Goal: Task Accomplishment & Management: Use online tool/utility

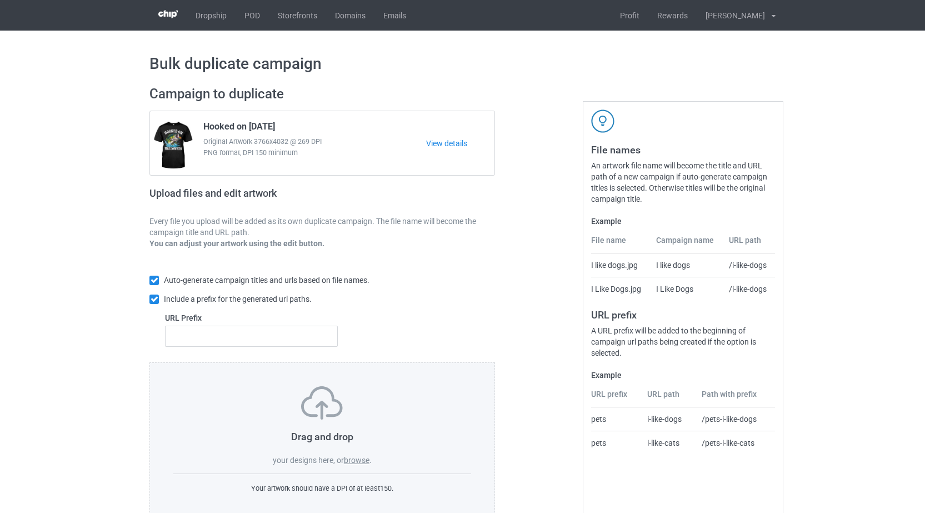
click at [356, 465] on label "browse" at bounding box center [357, 460] width 26 height 9
click at [0, 0] on input "browse" at bounding box center [0, 0] width 0 height 0
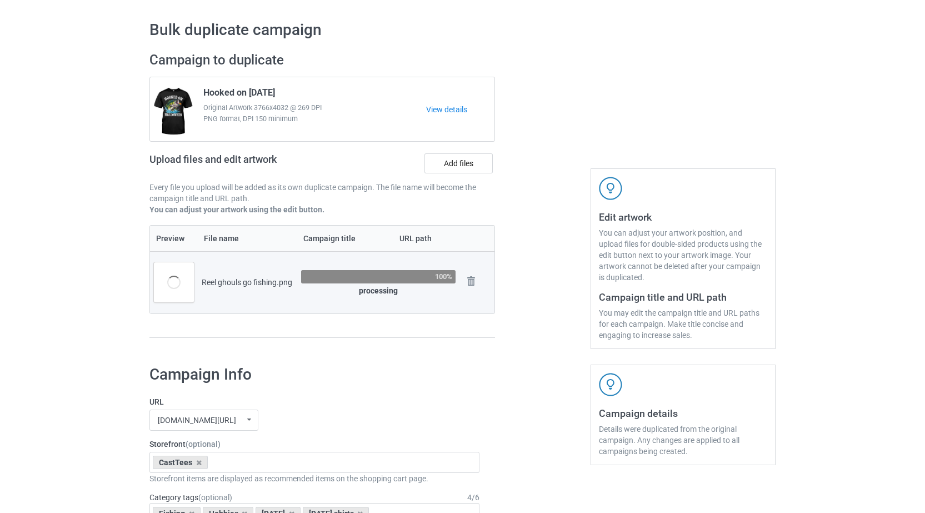
scroll to position [19, 0]
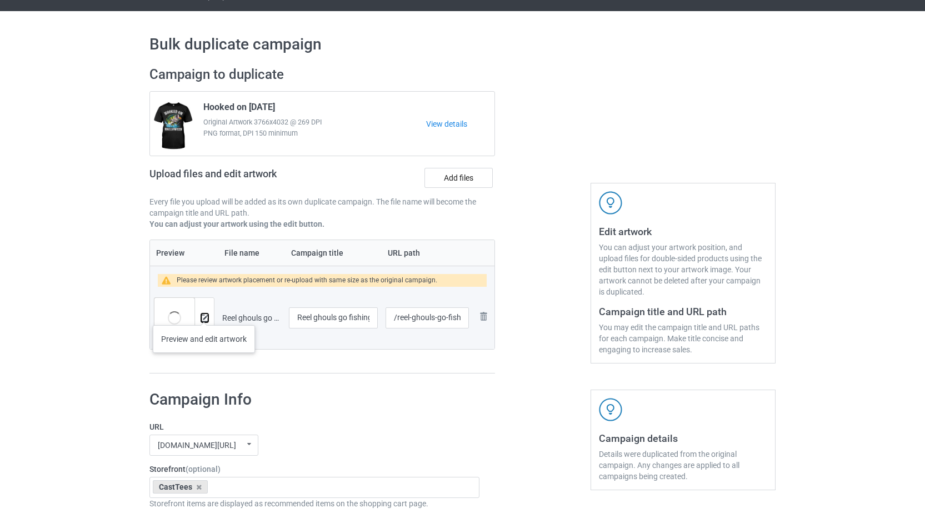
click at [204, 315] on img at bounding box center [204, 318] width 7 height 7
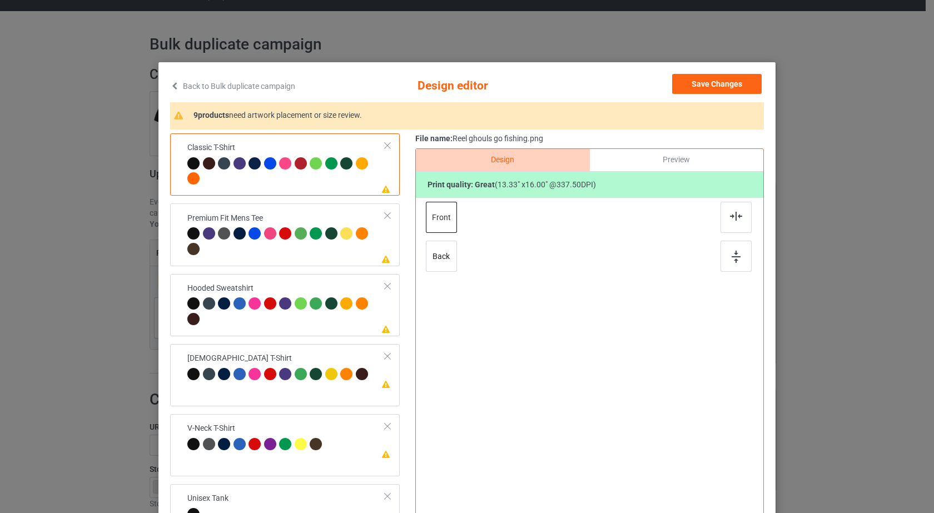
click at [350, 172] on div at bounding box center [348, 165] width 16 height 16
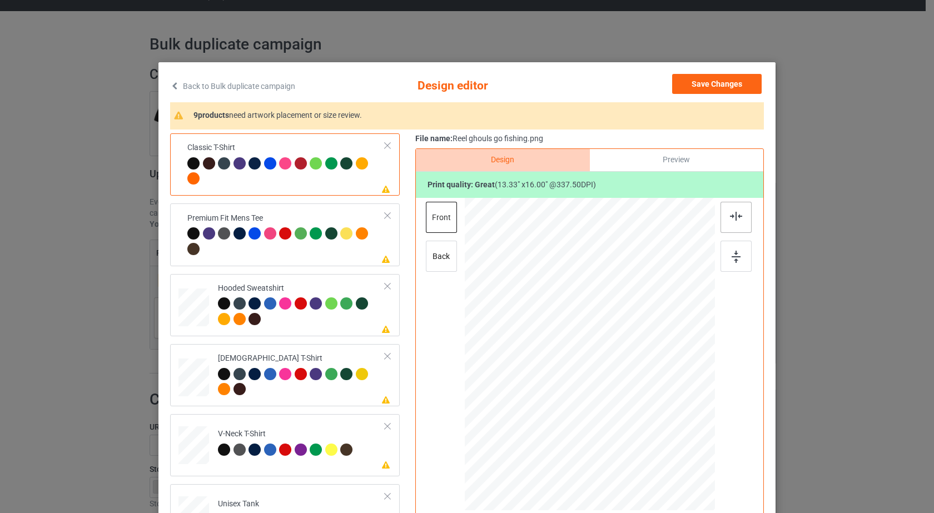
click at [745, 214] on div at bounding box center [735, 217] width 31 height 31
click at [735, 250] on div at bounding box center [735, 256] width 31 height 31
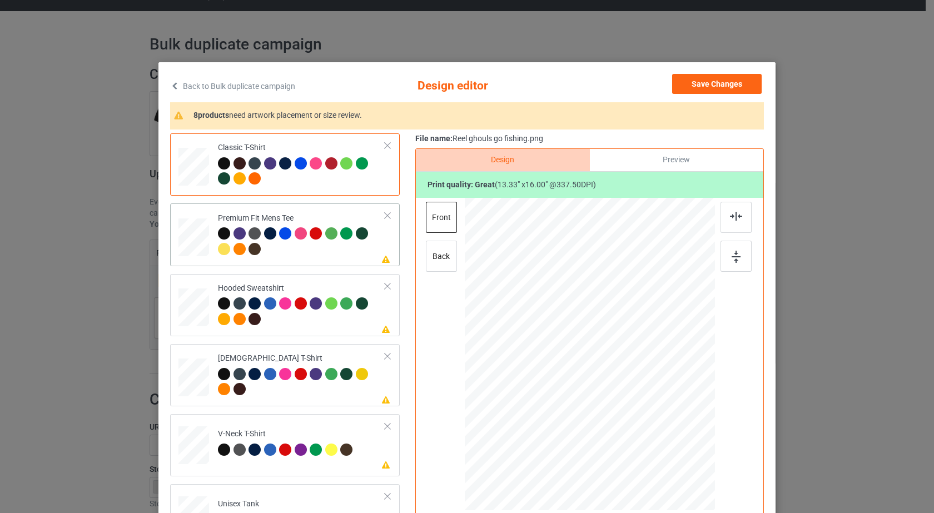
click at [347, 253] on div at bounding box center [301, 242] width 167 height 31
click at [730, 225] on div at bounding box center [735, 217] width 31 height 31
click at [732, 262] on img at bounding box center [735, 257] width 9 height 12
click at [342, 327] on div at bounding box center [301, 312] width 167 height 31
click at [728, 222] on div at bounding box center [735, 217] width 31 height 31
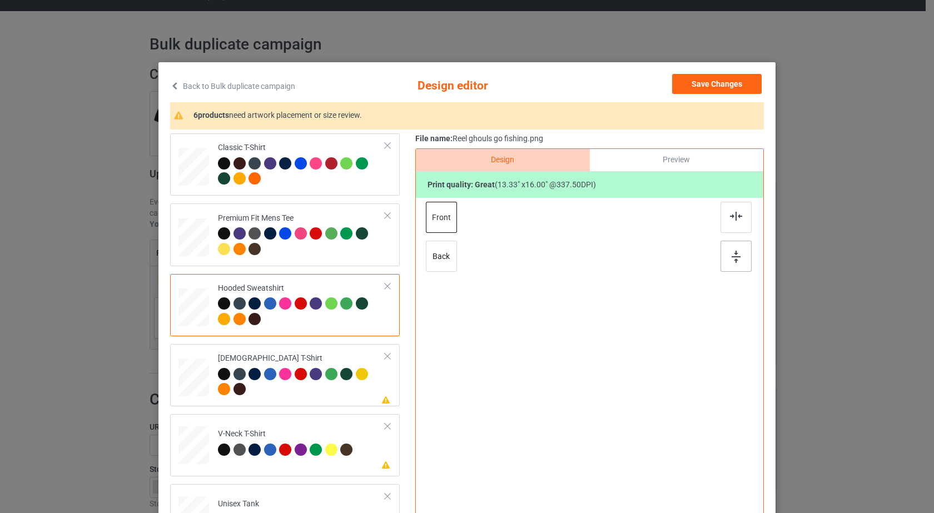
click at [731, 257] on img at bounding box center [735, 257] width 9 height 12
click at [345, 186] on div at bounding box center [301, 172] width 167 height 31
click at [175, 85] on icon at bounding box center [174, 86] width 9 height 8
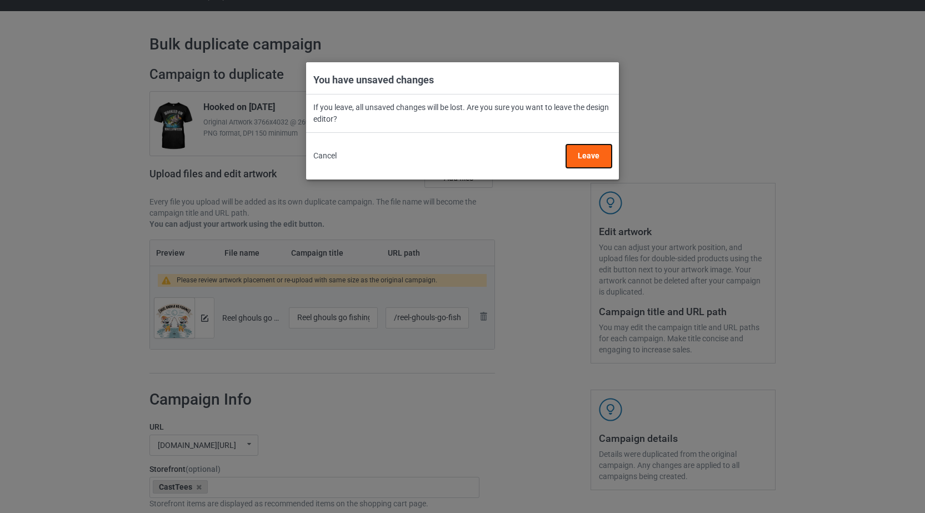
click at [594, 164] on button "Leave" at bounding box center [589, 155] width 46 height 23
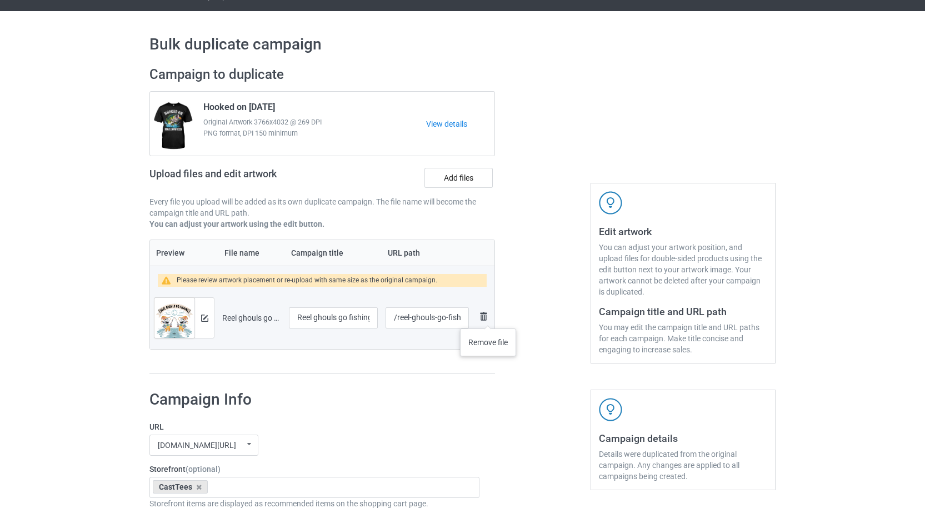
click at [488, 317] on img at bounding box center [483, 316] width 13 height 13
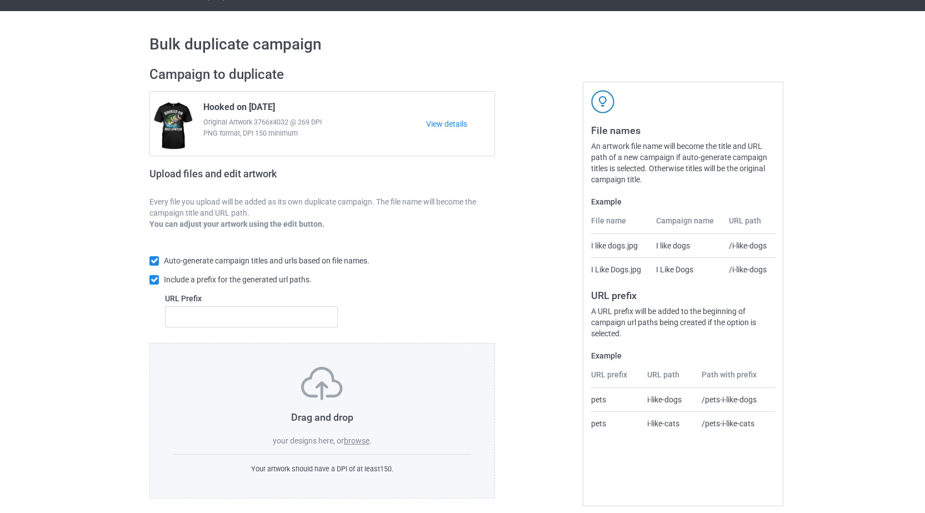
click at [361, 445] on label "browse" at bounding box center [357, 440] width 26 height 9
click at [0, 0] on input "browse" at bounding box center [0, 0] width 0 height 0
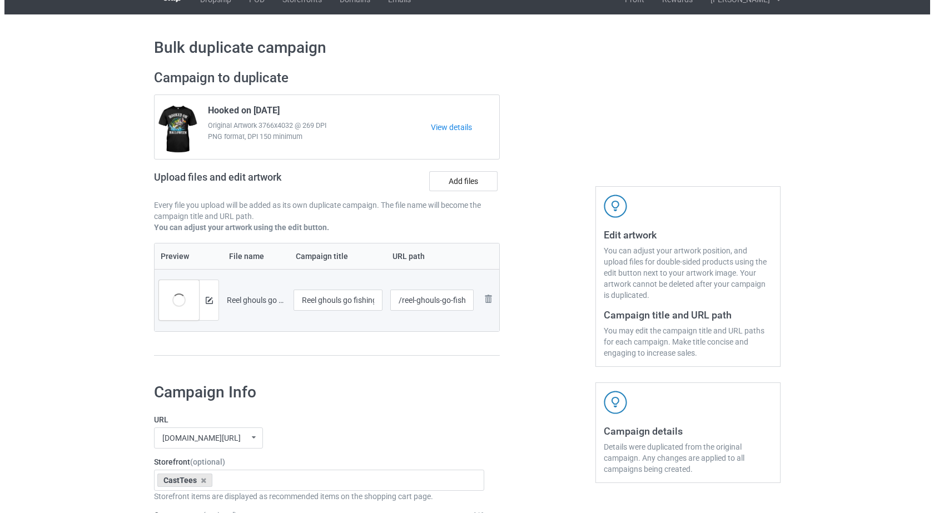
scroll to position [0, 0]
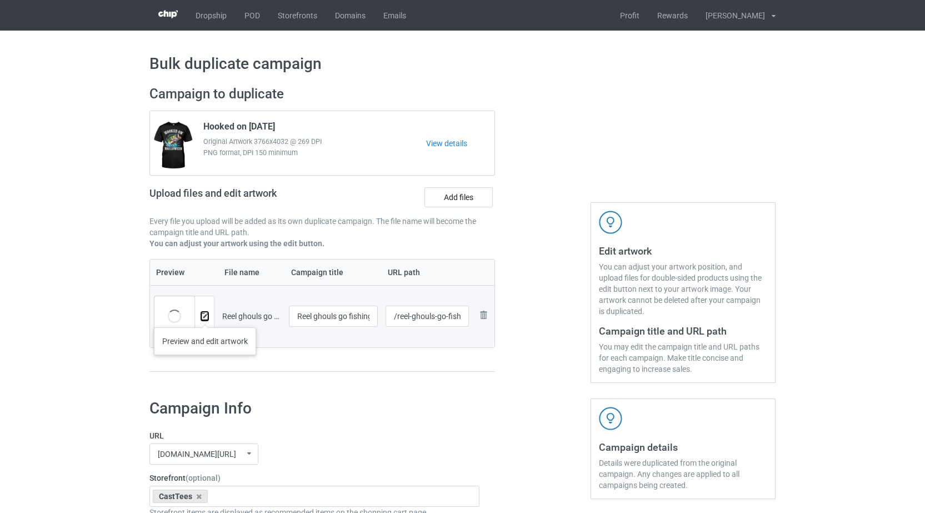
click at [205, 316] on img at bounding box center [204, 316] width 7 height 7
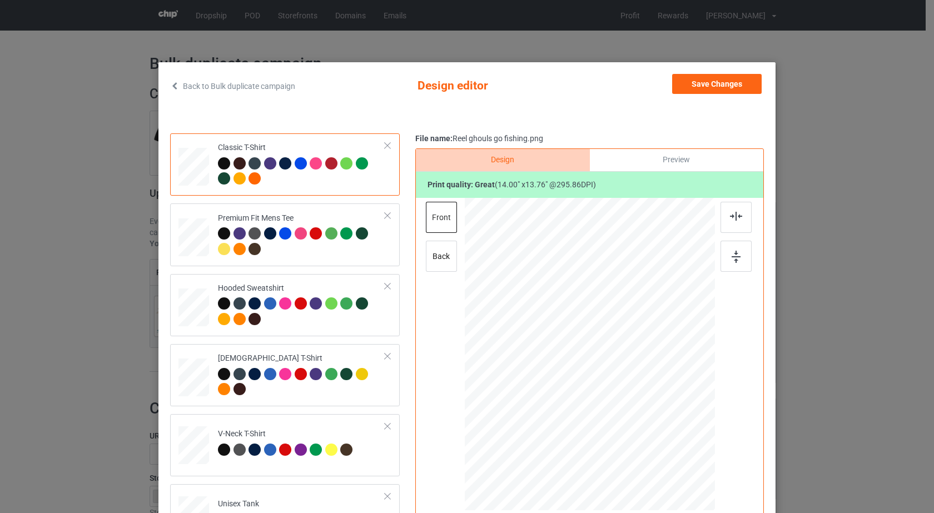
click at [406, 236] on div "Classic T-Shirt Premium Fit Mens Tee Hooded Sweatshirt Ladies T-Shirt V-Neck T-…" at bounding box center [466, 349] width 593 height 433
click at [737, 82] on button "Save Changes" at bounding box center [716, 84] width 89 height 20
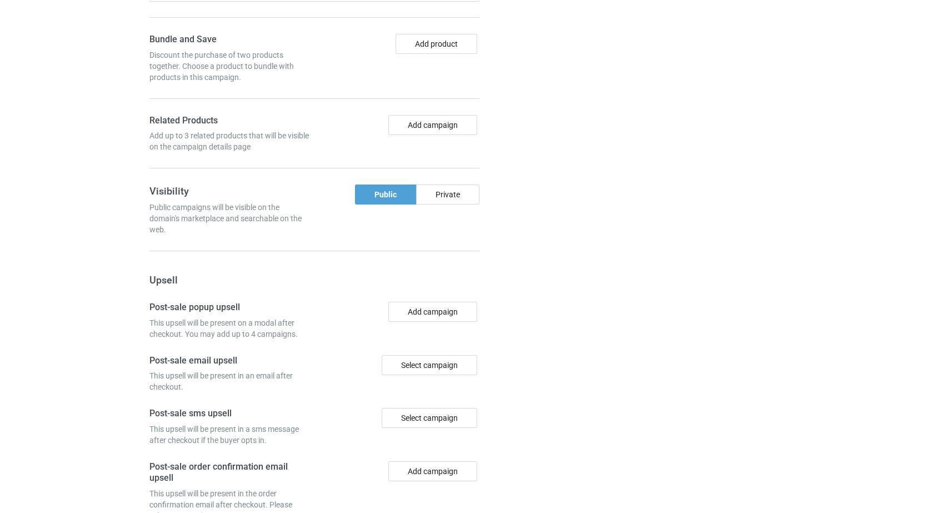
scroll to position [914, 0]
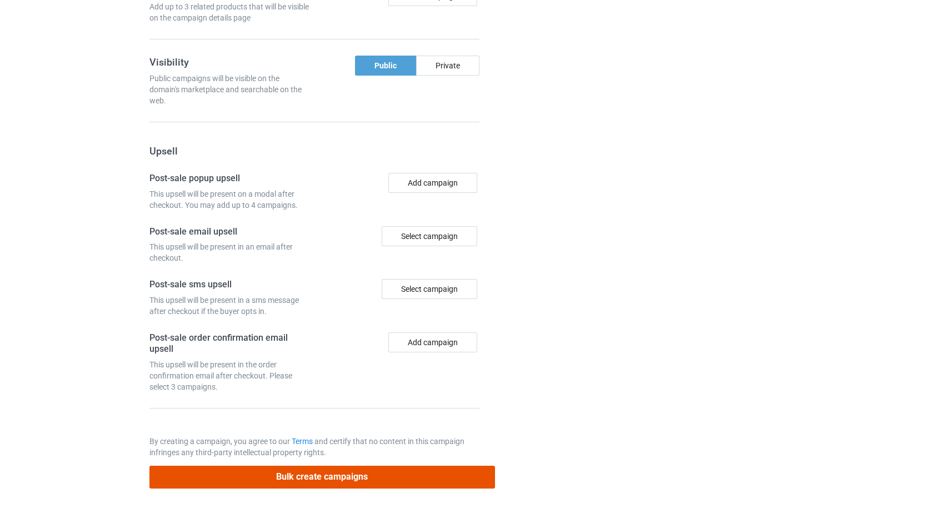
click at [305, 480] on button "Bulk create campaigns" at bounding box center [322, 477] width 346 height 23
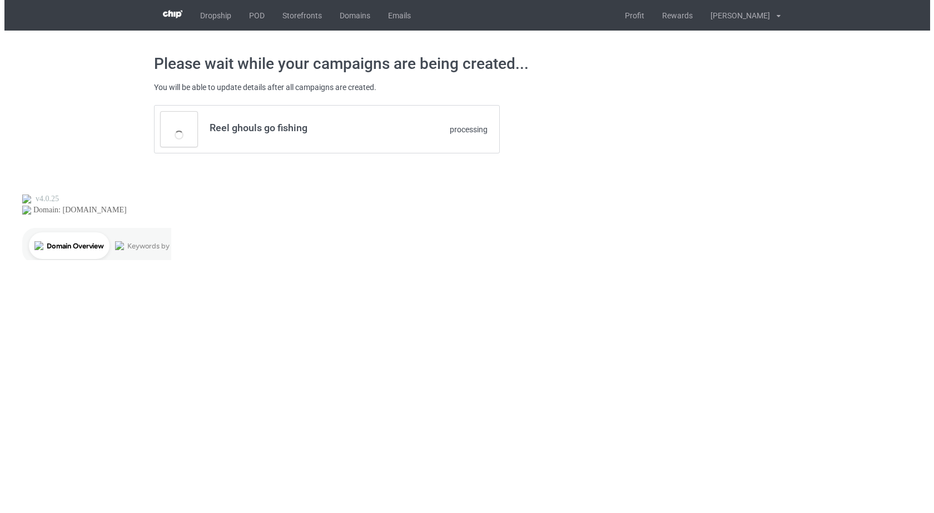
scroll to position [0, 0]
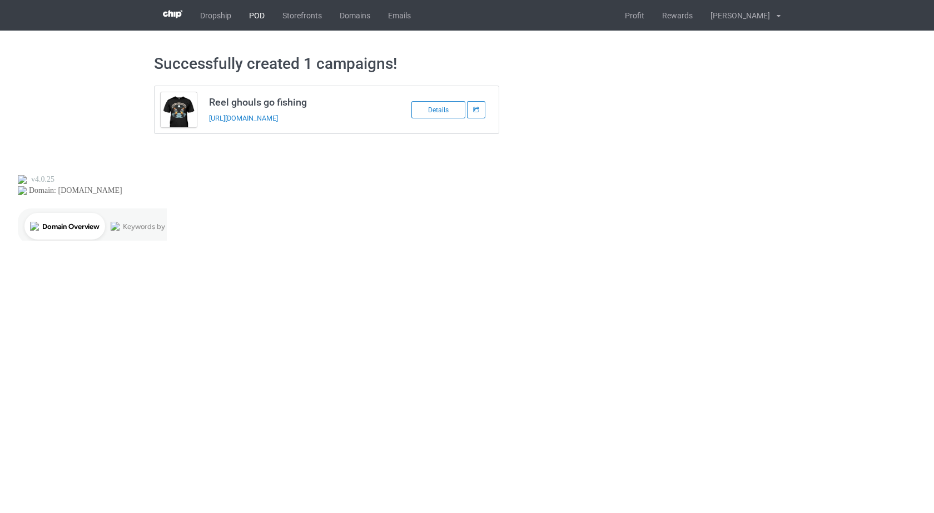
click at [256, 16] on link "POD" at bounding box center [256, 15] width 33 height 31
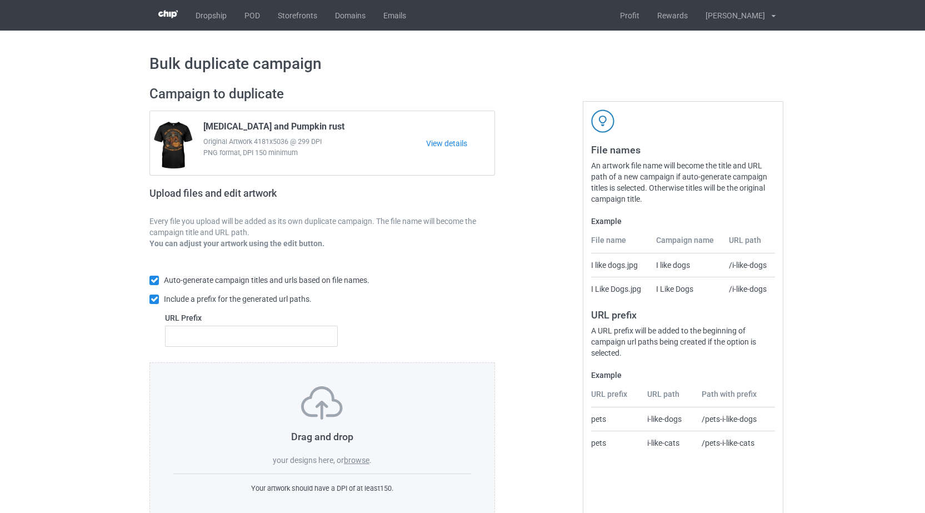
click at [354, 461] on label "browse" at bounding box center [357, 460] width 26 height 9
click at [0, 0] on input "browse" at bounding box center [0, 0] width 0 height 0
click at [369, 461] on label "browse" at bounding box center [357, 460] width 26 height 9
click at [0, 0] on input "browse" at bounding box center [0, 0] width 0 height 0
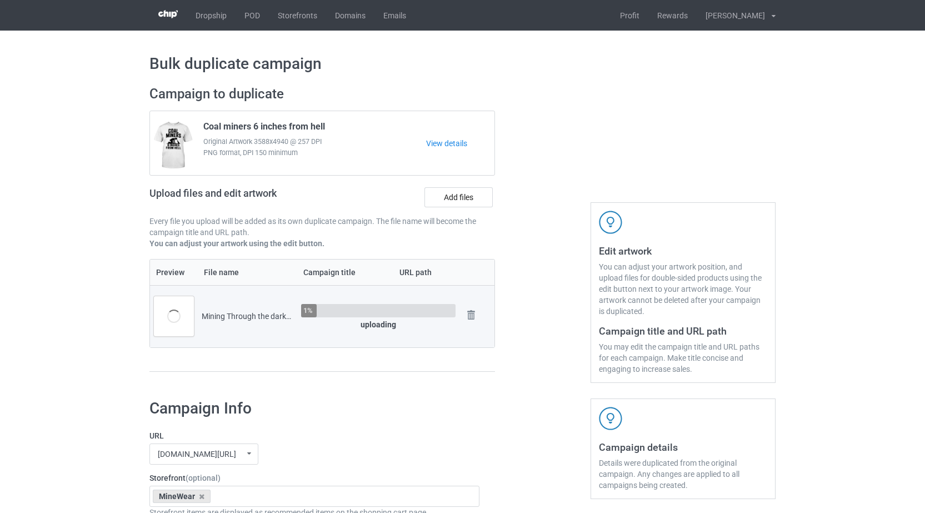
scroll to position [192, 0]
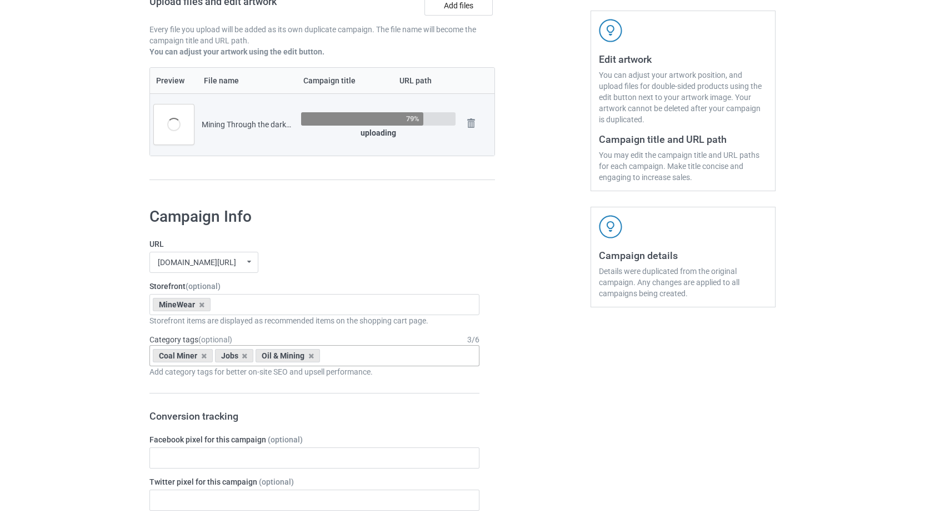
click at [390, 356] on div "Coal Miner Jobs Oil & Mining Age > 1-19 > 1 Age > 1-12 Months > 1 Month Age > 1…" at bounding box center [314, 355] width 330 height 21
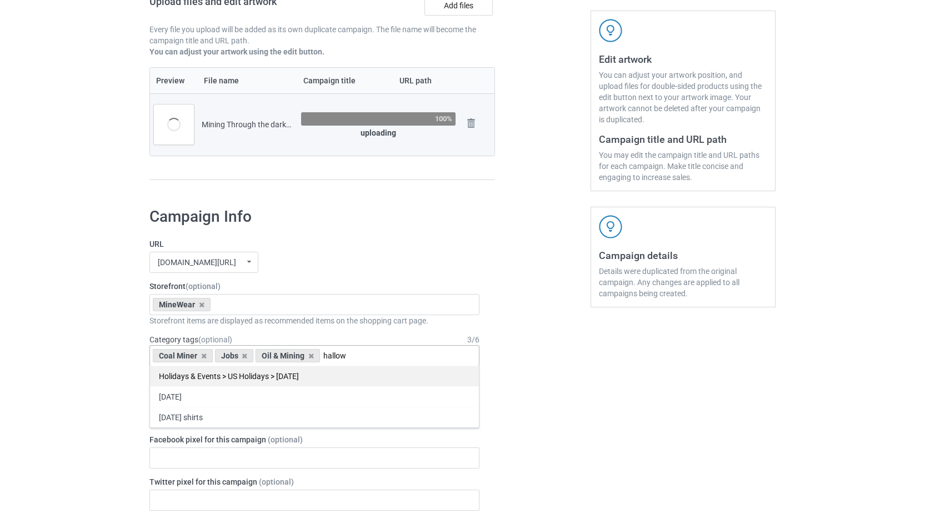
type input "hallow"
click at [293, 380] on div "Holidays & Events > US Holidays > Halloween" at bounding box center [314, 376] width 329 height 21
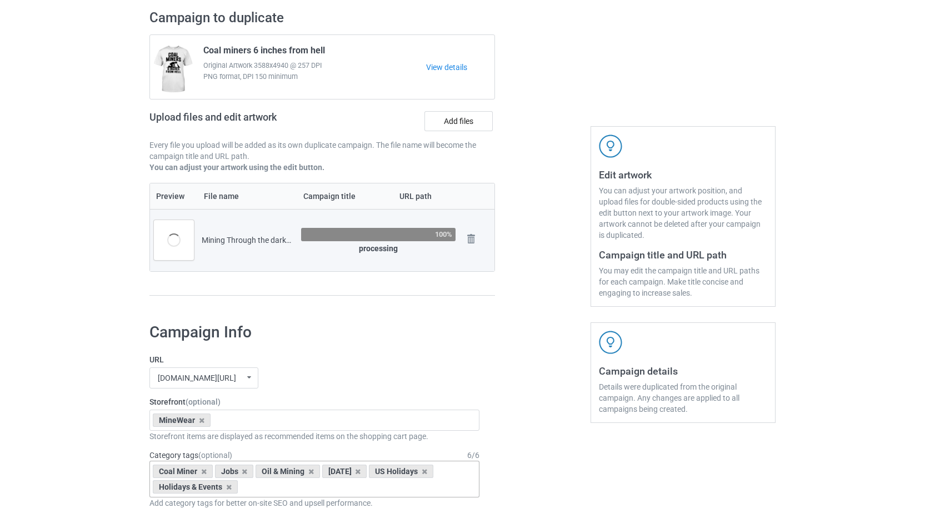
scroll to position [0, 0]
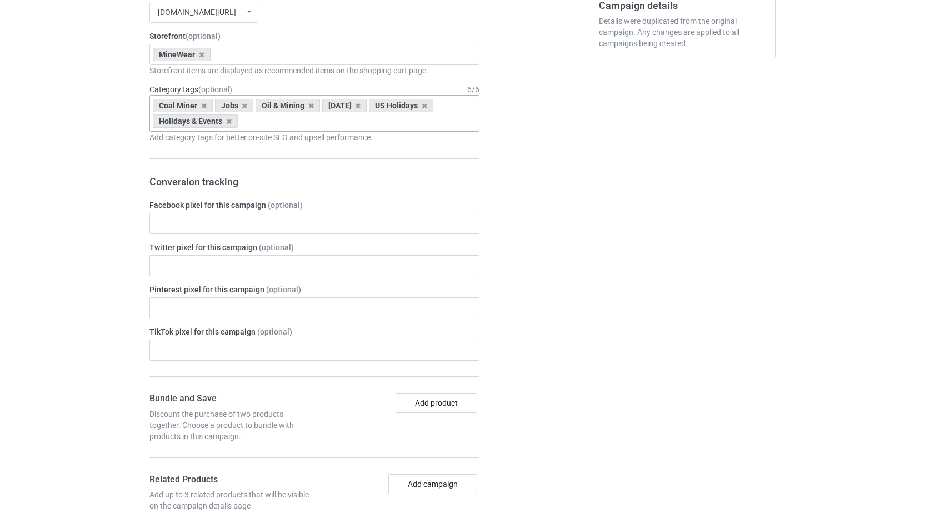
click at [906, 179] on div "Bulk duplicate campaign Campaign to duplicate Coal miners 6 inches from hell Or…" at bounding box center [462, 294] width 925 height 1411
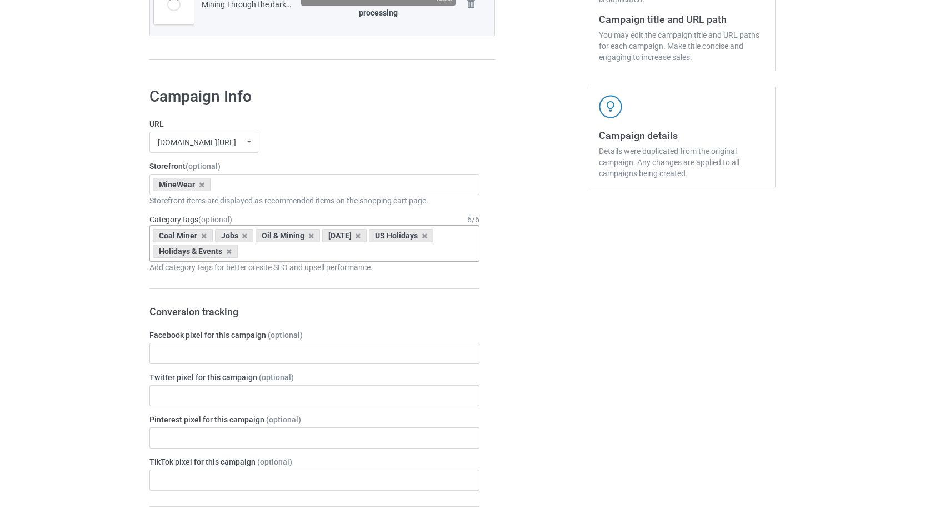
click at [907, 78] on div "Bulk duplicate campaign Campaign to duplicate Coal miners 6 inches from hell Or…" at bounding box center [462, 424] width 925 height 1411
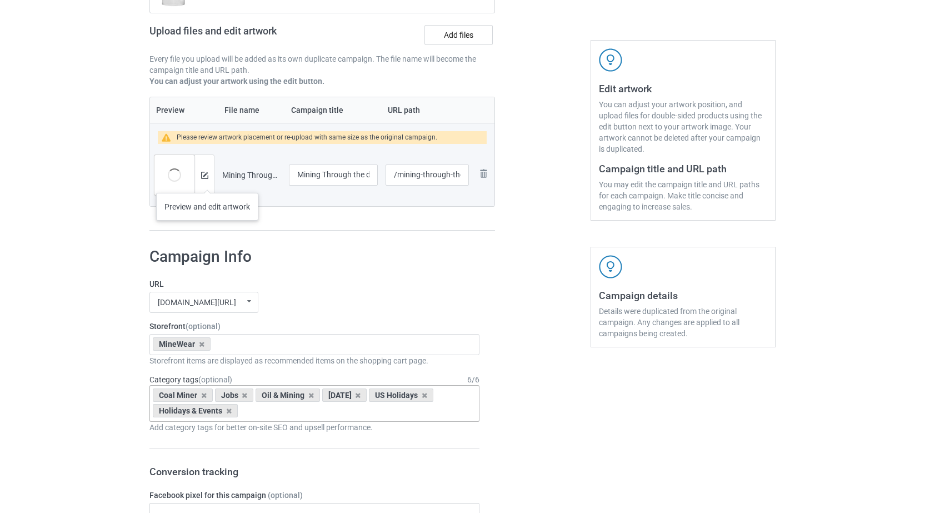
click at [207, 182] on div at bounding box center [203, 175] width 19 height 40
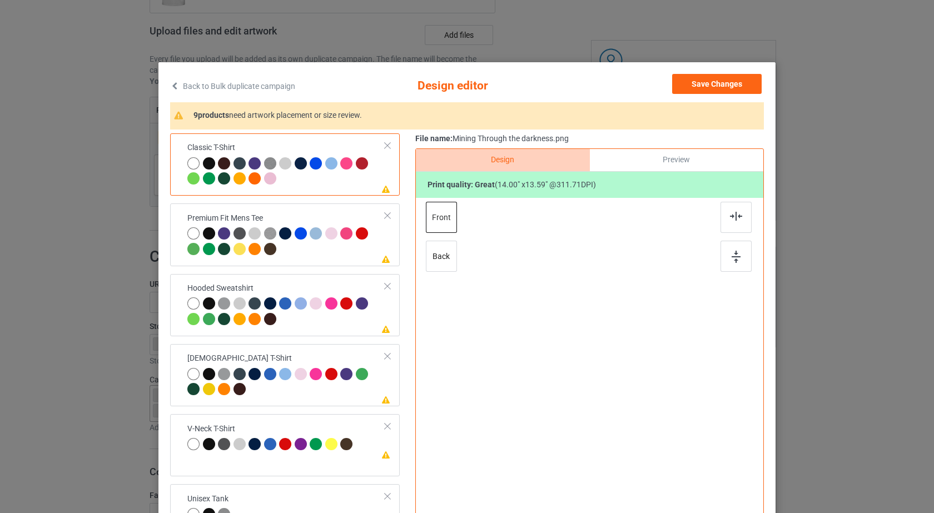
click at [355, 184] on div at bounding box center [286, 172] width 198 height 31
click at [721, 217] on div at bounding box center [735, 217] width 31 height 31
click at [737, 253] on div at bounding box center [735, 256] width 31 height 31
click at [343, 240] on div at bounding box center [346, 233] width 12 height 12
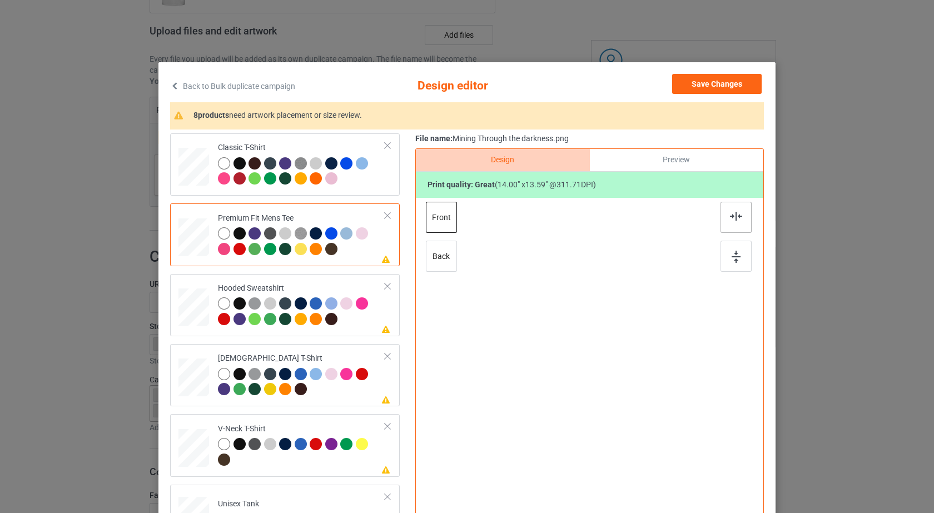
click at [725, 224] on div at bounding box center [735, 217] width 31 height 31
click at [731, 256] on img at bounding box center [735, 257] width 9 height 12
click at [363, 309] on div at bounding box center [364, 305] width 16 height 16
click at [740, 222] on div at bounding box center [735, 217] width 31 height 31
click at [739, 251] on div at bounding box center [735, 256] width 31 height 31
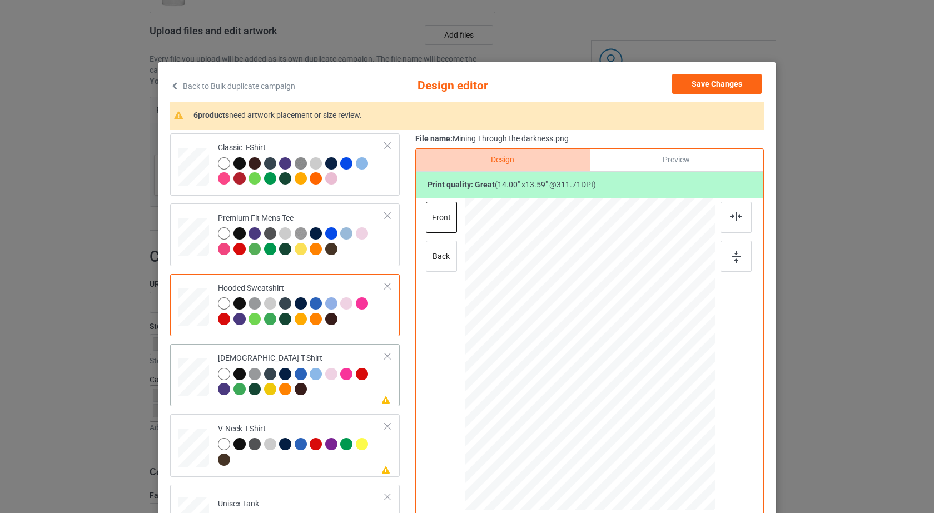
click at [339, 393] on div at bounding box center [301, 383] width 167 height 31
click at [746, 216] on div at bounding box center [735, 217] width 31 height 31
click at [734, 256] on img at bounding box center [735, 257] width 9 height 12
click at [340, 452] on div at bounding box center [348, 446] width 16 height 16
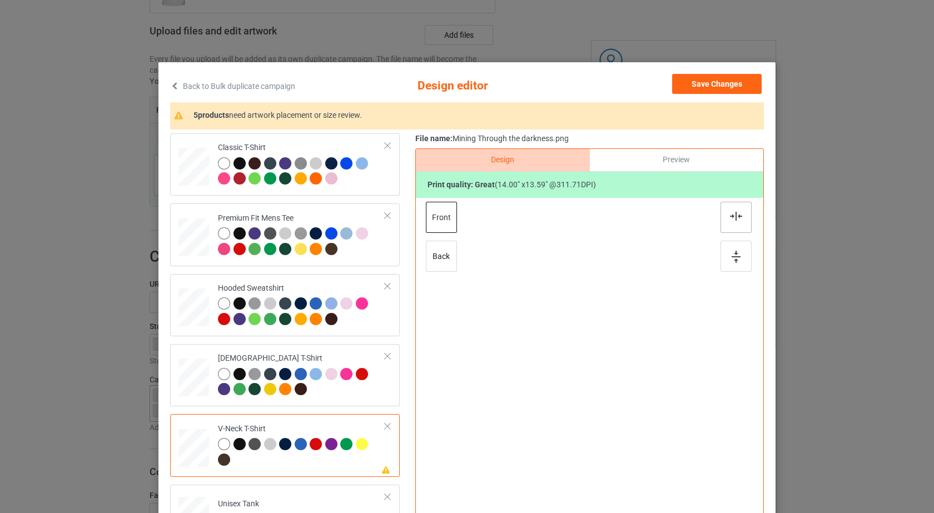
click at [731, 215] on img at bounding box center [736, 216] width 12 height 9
click at [732, 265] on div at bounding box center [735, 256] width 31 height 31
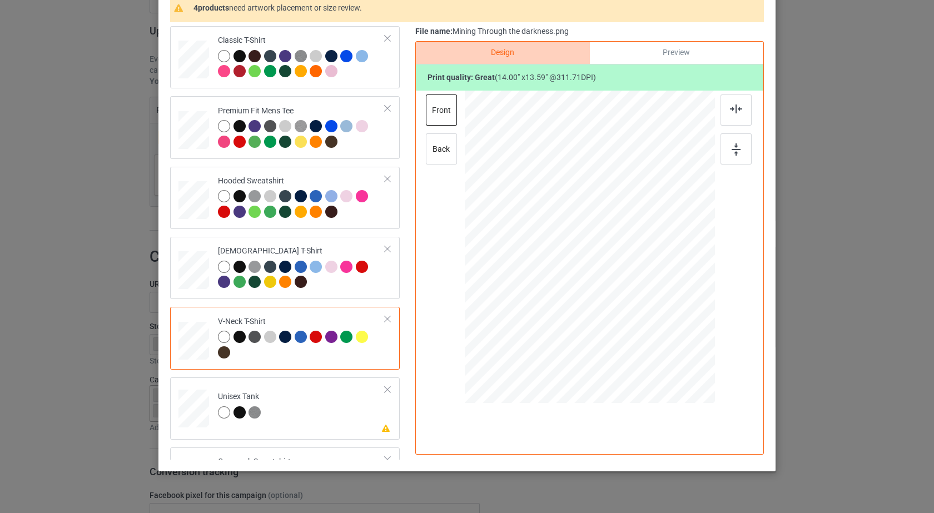
scroll to position [128, 0]
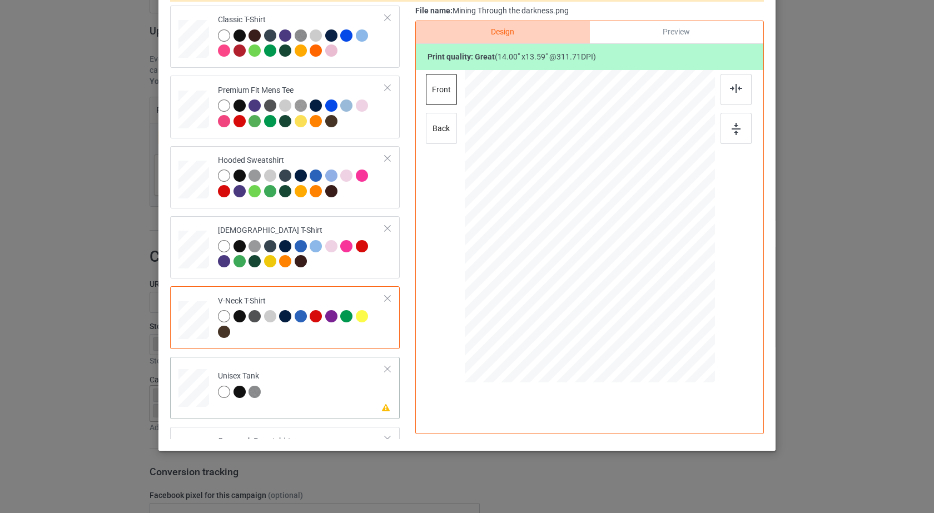
click at [343, 384] on td "Please review artwork placement Unisex Tank" at bounding box center [301, 385] width 179 height 49
click at [734, 96] on div at bounding box center [735, 89] width 31 height 31
click at [732, 136] on div at bounding box center [735, 128] width 31 height 31
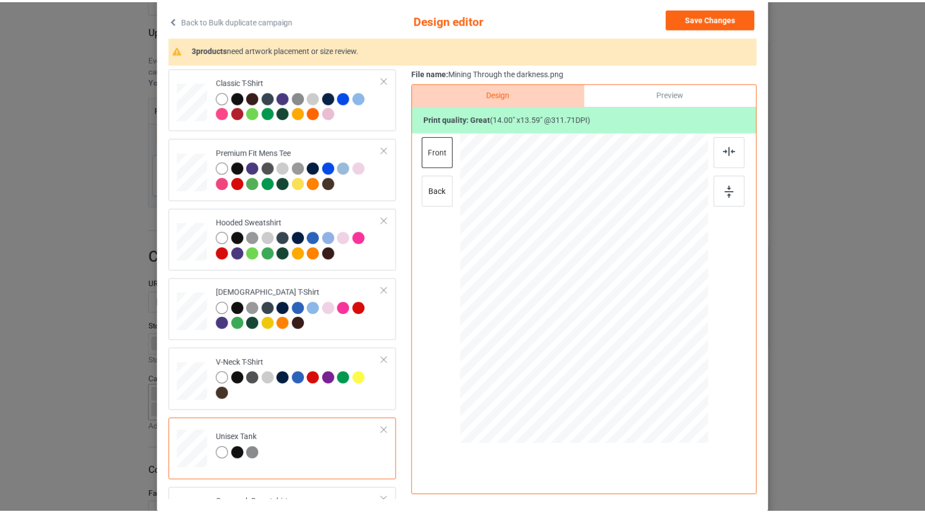
scroll to position [0, 0]
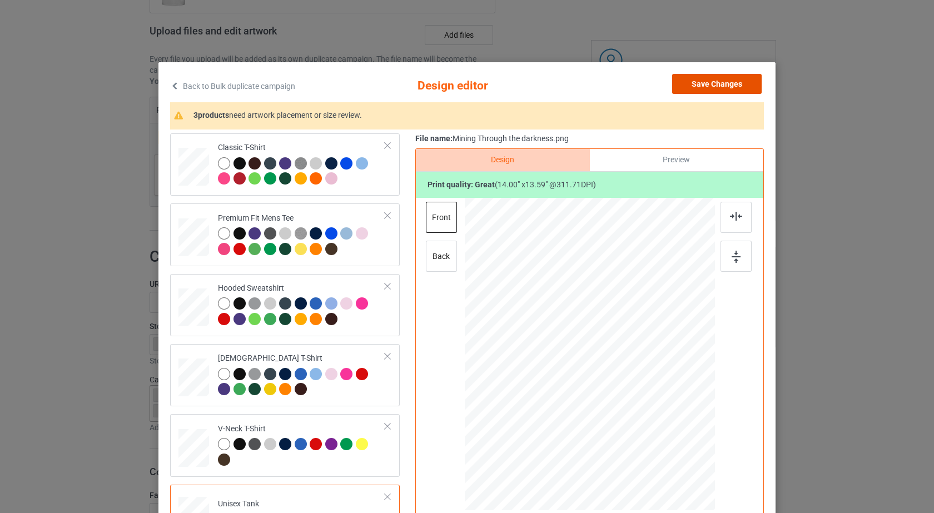
click at [753, 82] on button "Save Changes" at bounding box center [716, 84] width 89 height 20
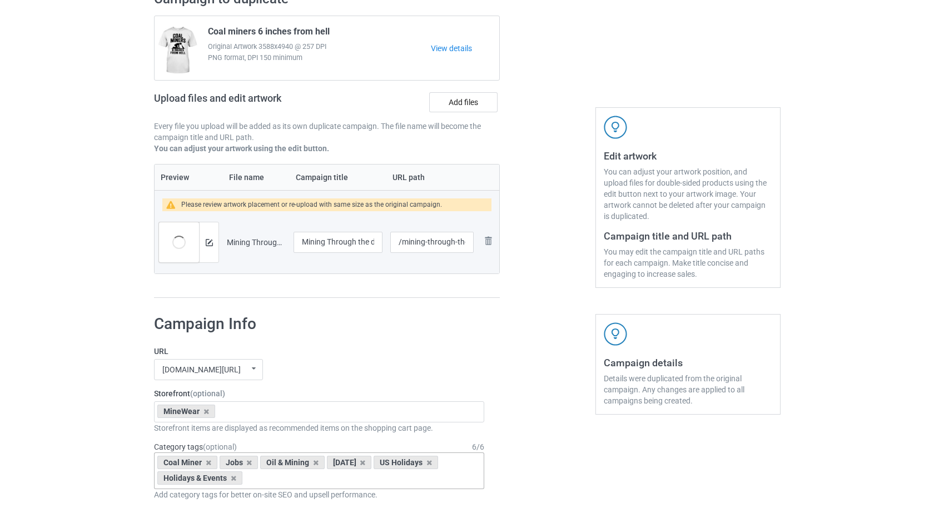
scroll to position [92, 0]
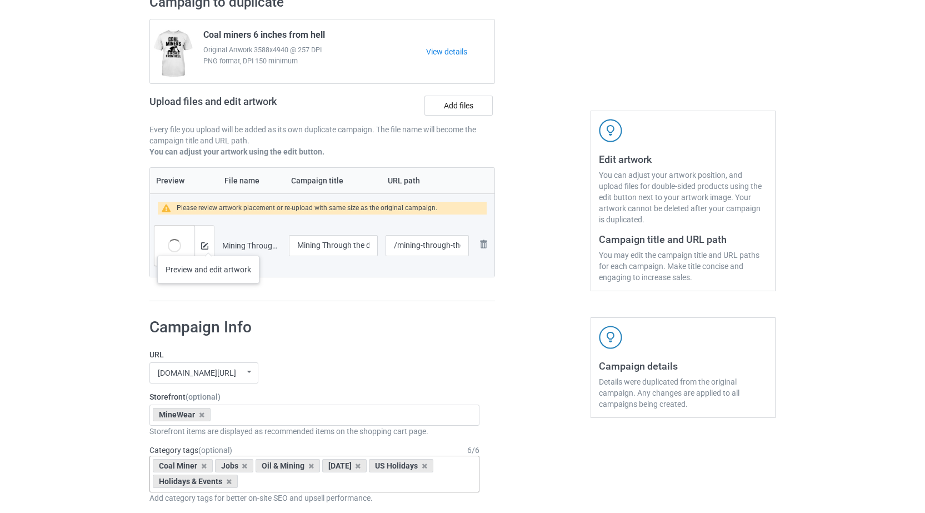
click at [208, 245] on div at bounding box center [203, 246] width 19 height 40
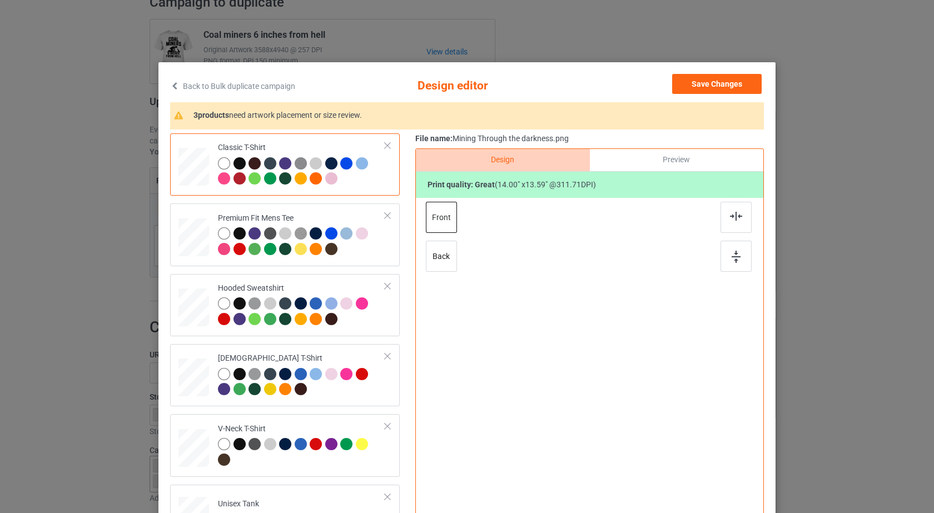
scroll to position [191, 0]
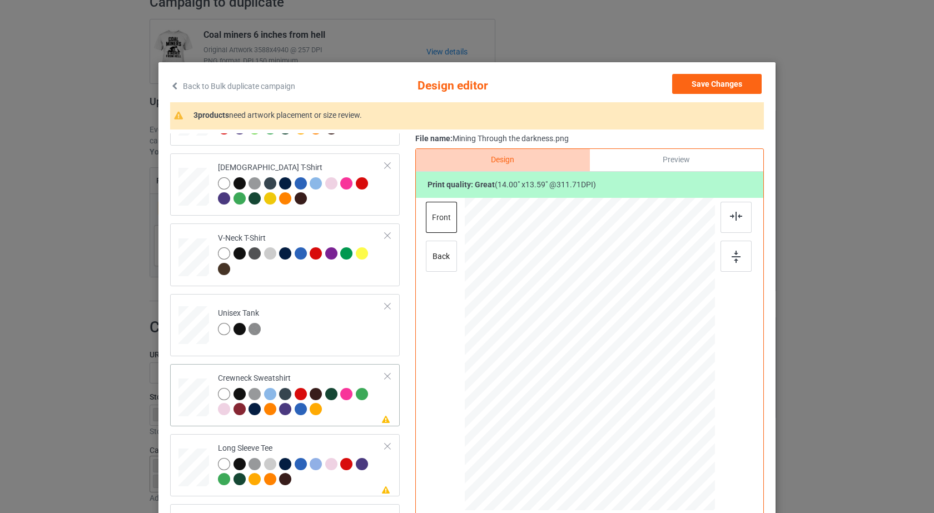
click at [348, 414] on div at bounding box center [301, 403] width 167 height 31
click at [730, 212] on img at bounding box center [736, 216] width 12 height 9
drag, startPoint x: 732, startPoint y: 255, endPoint x: 541, endPoint y: 330, distance: 204.8
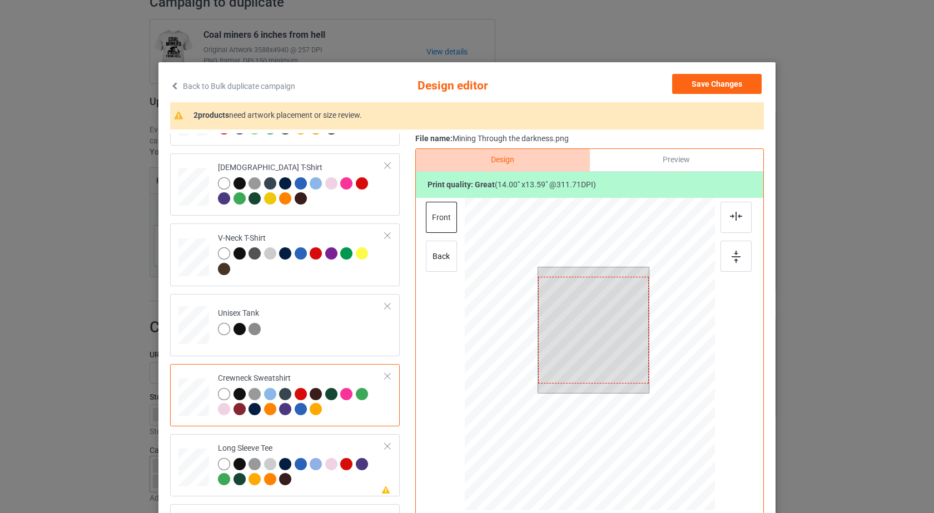
click at [732, 255] on img at bounding box center [735, 257] width 9 height 12
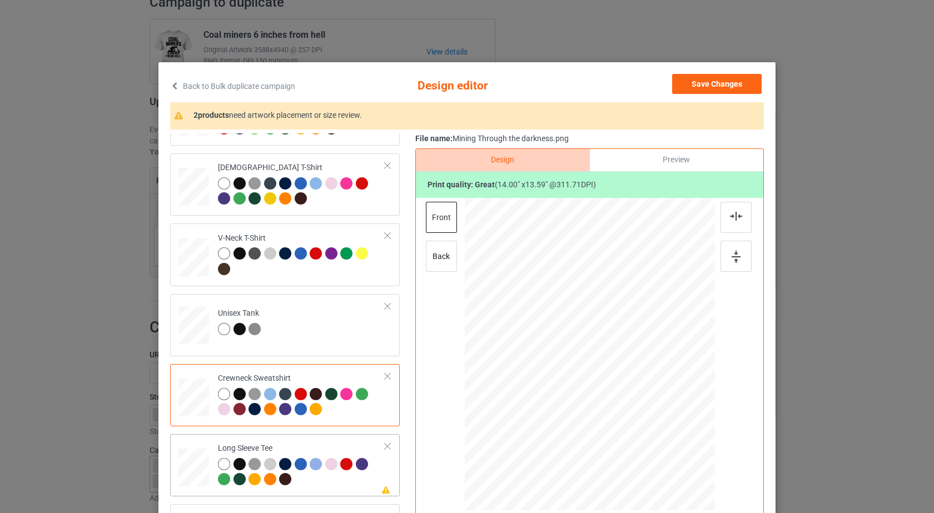
click at [359, 476] on div at bounding box center [301, 473] width 167 height 31
click at [729, 211] on div at bounding box center [735, 217] width 31 height 31
click at [737, 253] on div at bounding box center [735, 256] width 31 height 31
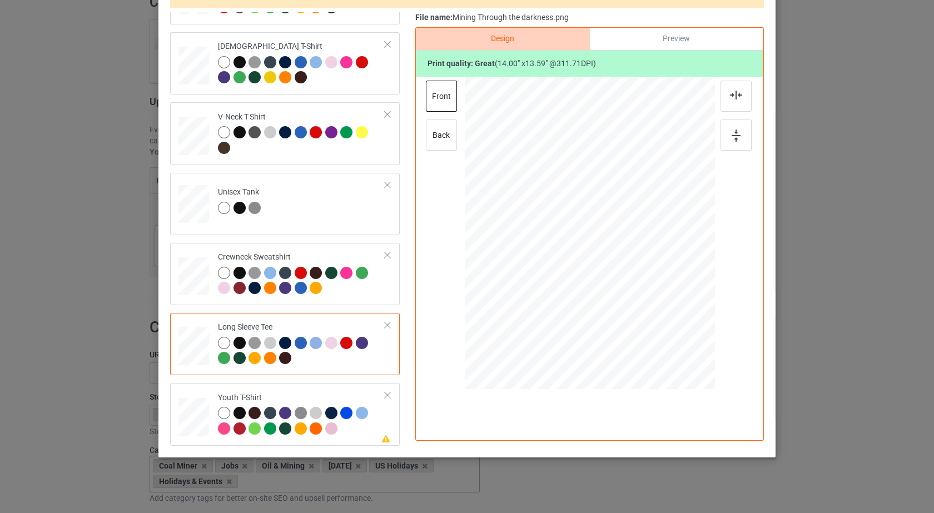
scroll to position [128, 0]
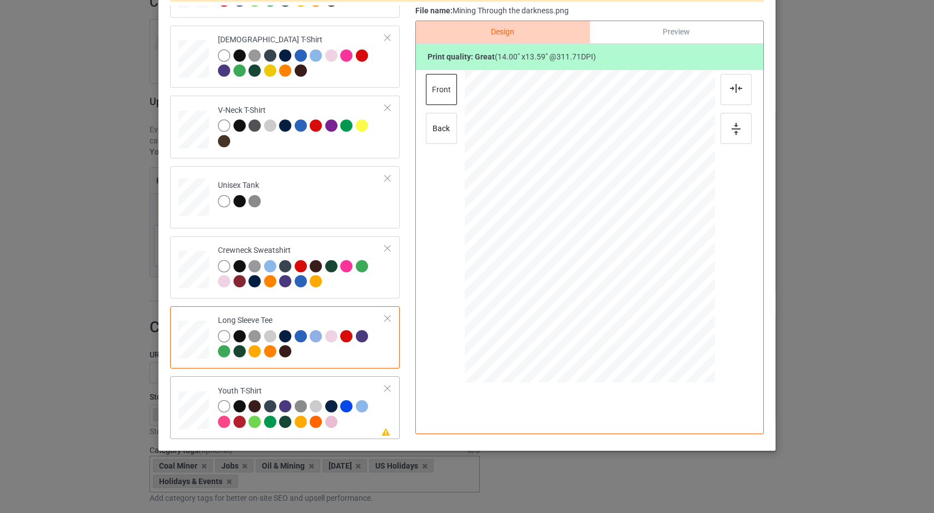
click at [355, 420] on div at bounding box center [301, 415] width 167 height 31
click at [738, 92] on img at bounding box center [736, 88] width 12 height 9
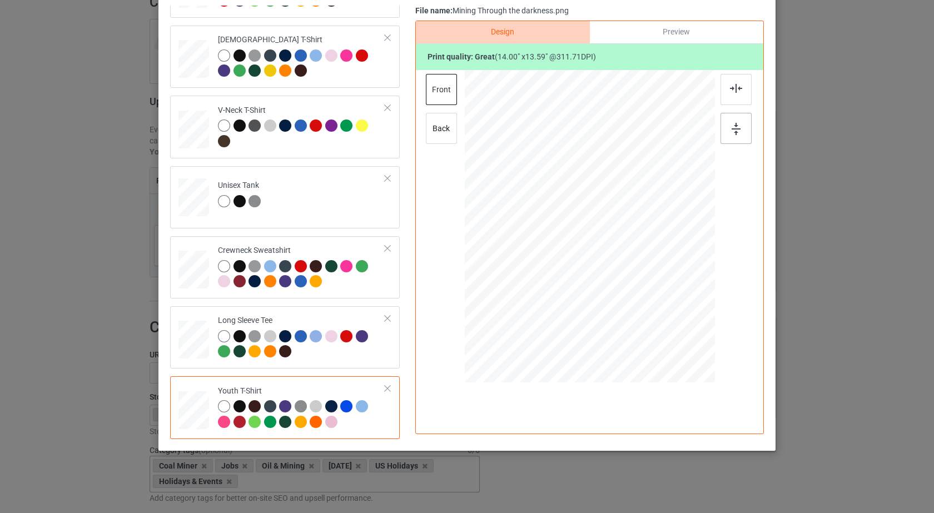
click at [735, 125] on img at bounding box center [735, 129] width 9 height 12
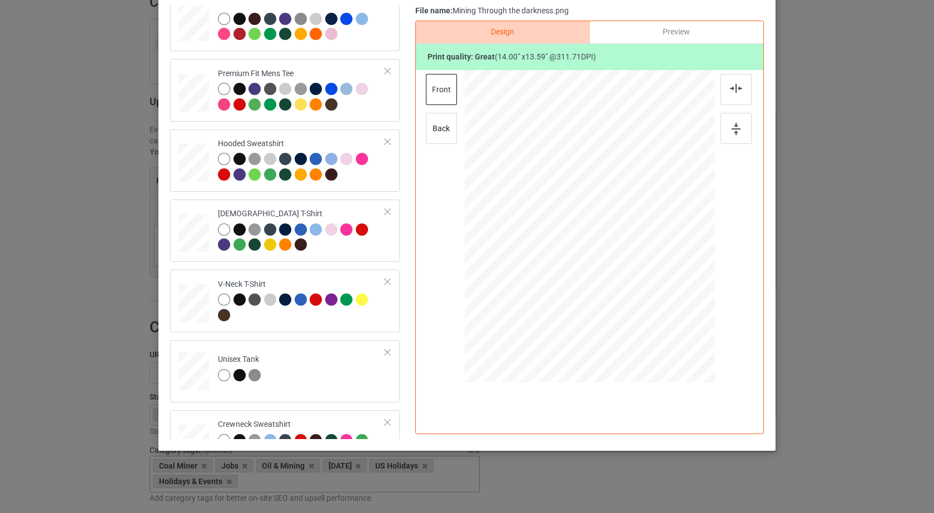
scroll to position [0, 0]
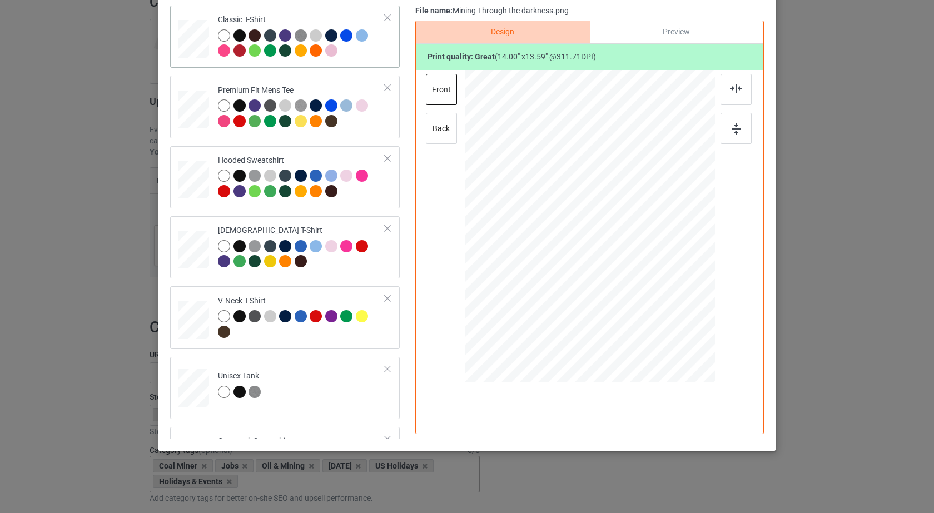
click at [347, 62] on td "Classic T-Shirt" at bounding box center [301, 36] width 179 height 53
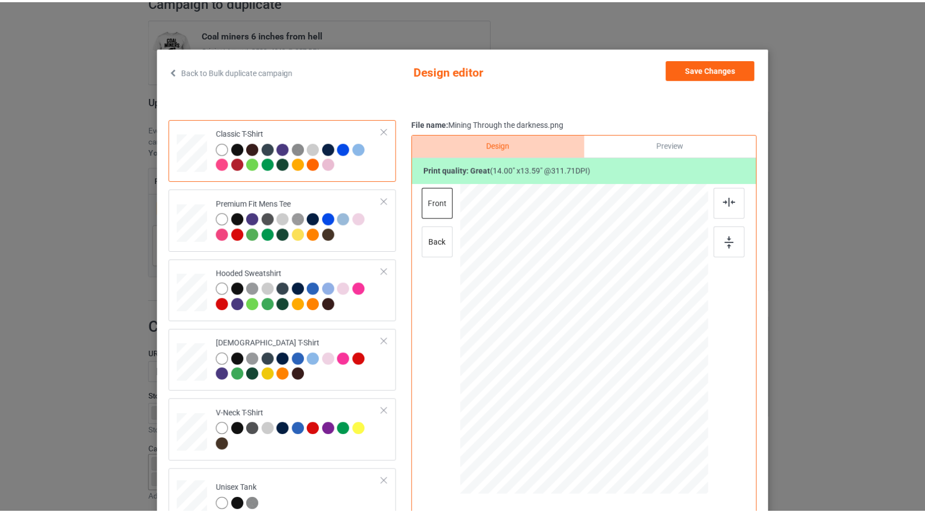
scroll to position [11, 0]
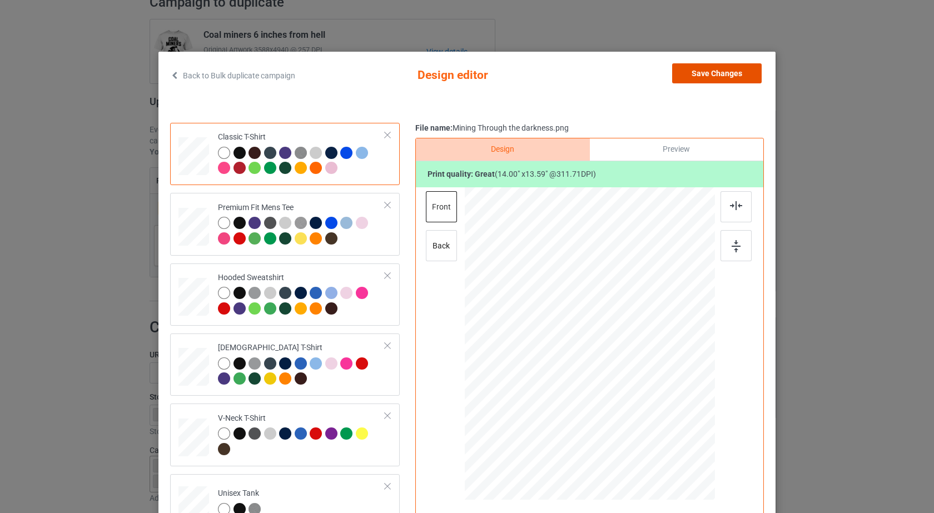
click at [746, 77] on button "Save Changes" at bounding box center [716, 73] width 89 height 20
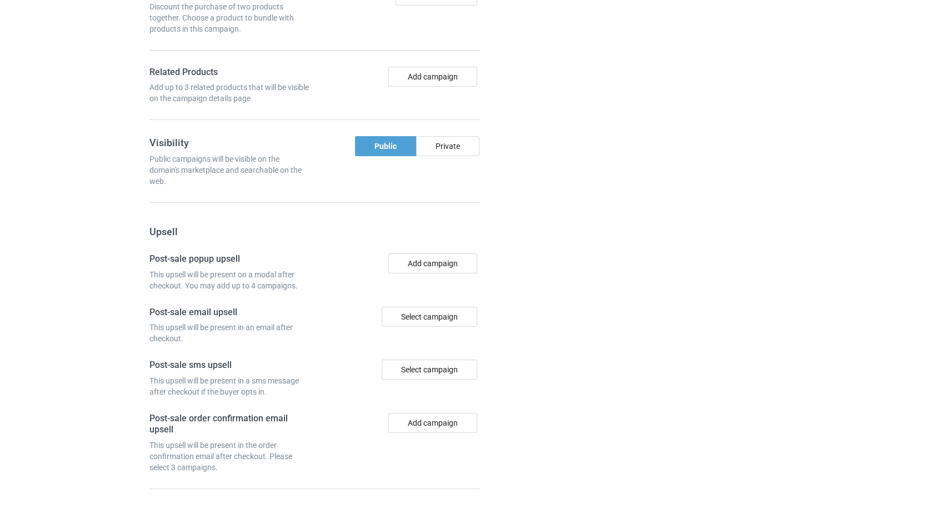
scroll to position [930, 0]
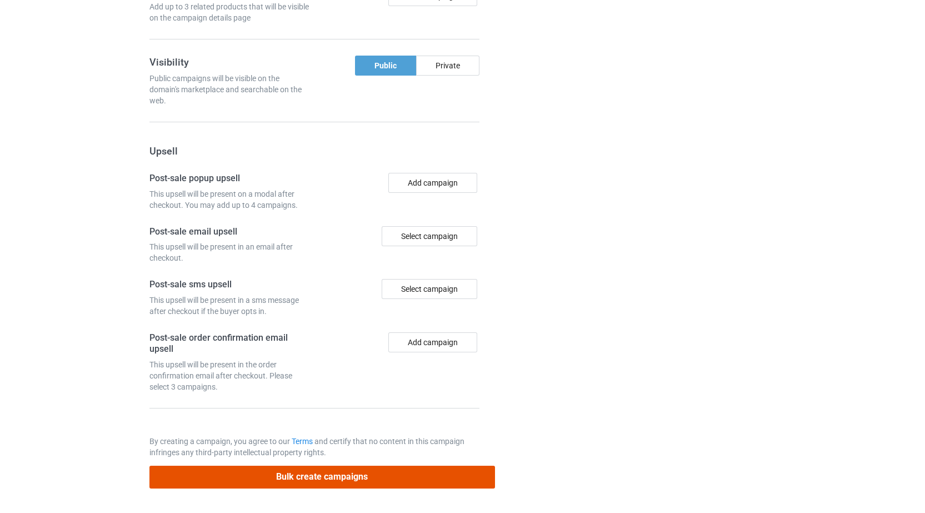
click at [325, 483] on button "Bulk create campaigns" at bounding box center [322, 477] width 346 height 23
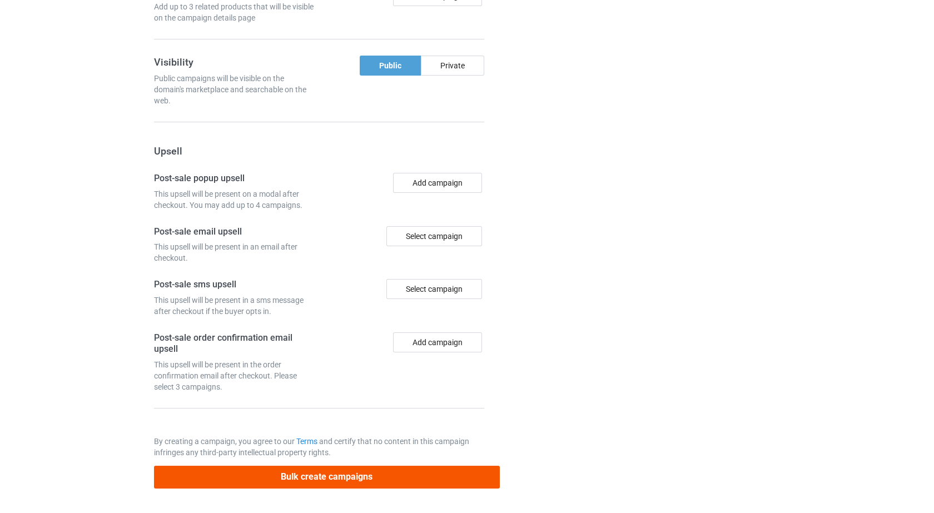
scroll to position [0, 0]
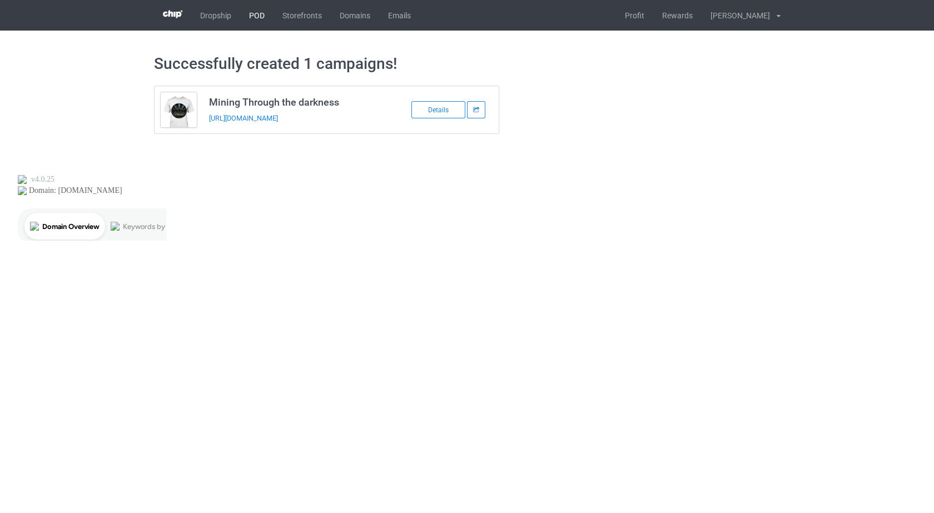
click at [260, 17] on link "POD" at bounding box center [256, 15] width 33 height 31
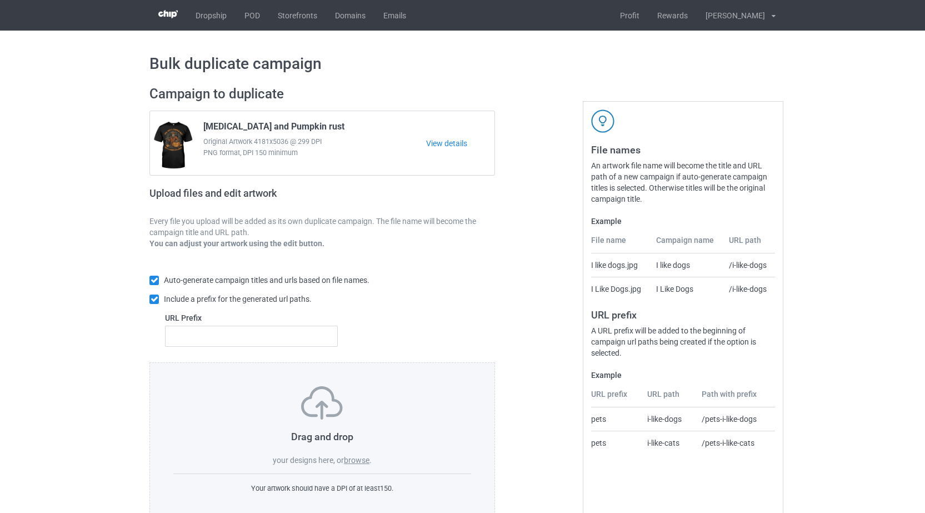
click at [362, 462] on label "browse" at bounding box center [357, 460] width 26 height 9
click at [0, 0] on input "browse" at bounding box center [0, 0] width 0 height 0
click at [357, 459] on label "browse" at bounding box center [357, 460] width 26 height 9
click at [0, 0] on input "browse" at bounding box center [0, 0] width 0 height 0
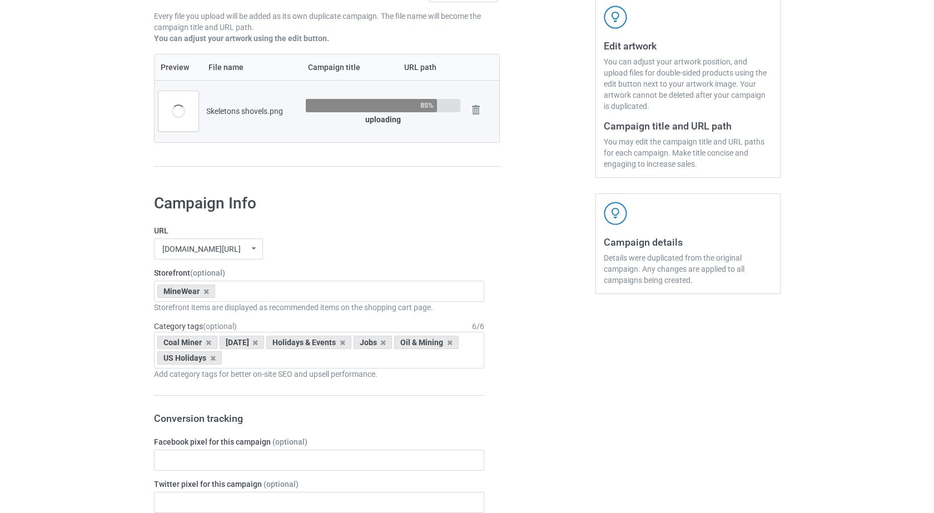
scroll to position [39, 0]
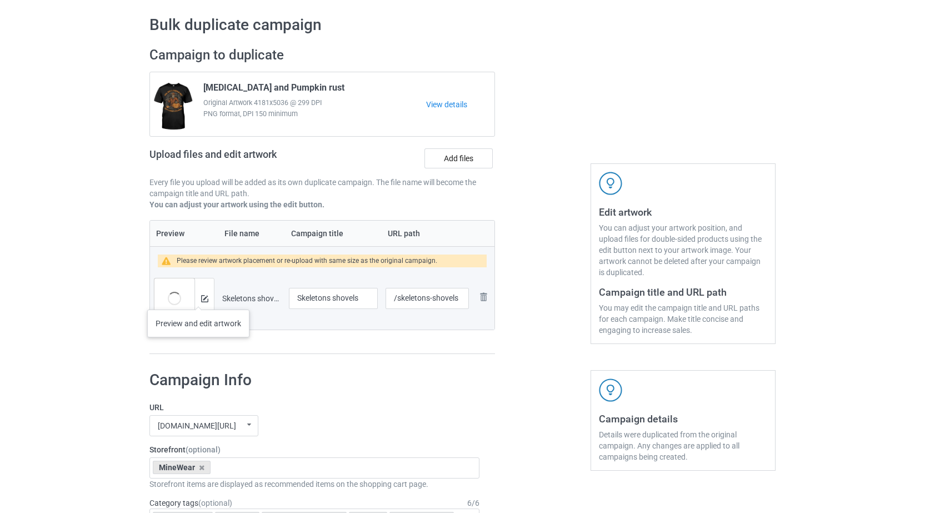
click at [198, 298] on div at bounding box center [203, 298] width 19 height 40
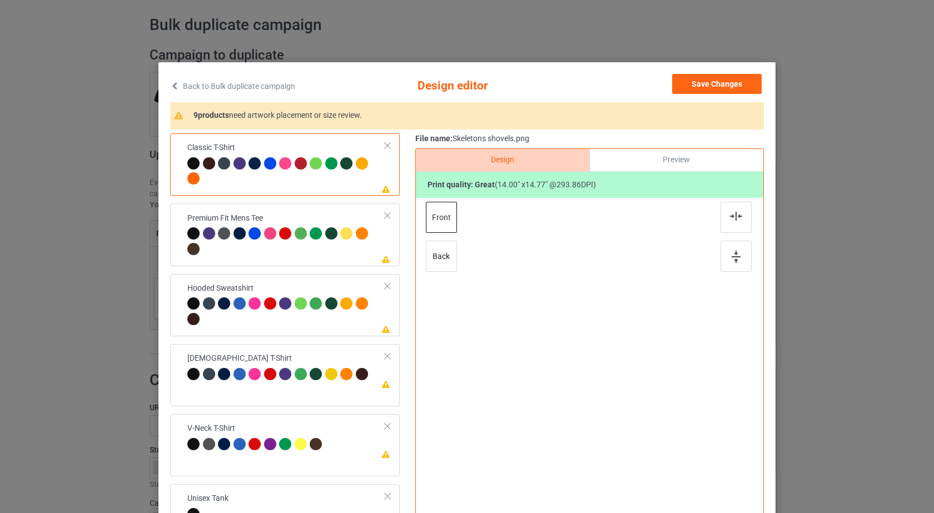
click at [347, 168] on div at bounding box center [348, 165] width 16 height 16
click at [732, 219] on img at bounding box center [736, 216] width 12 height 9
click at [736, 255] on img at bounding box center [735, 257] width 9 height 12
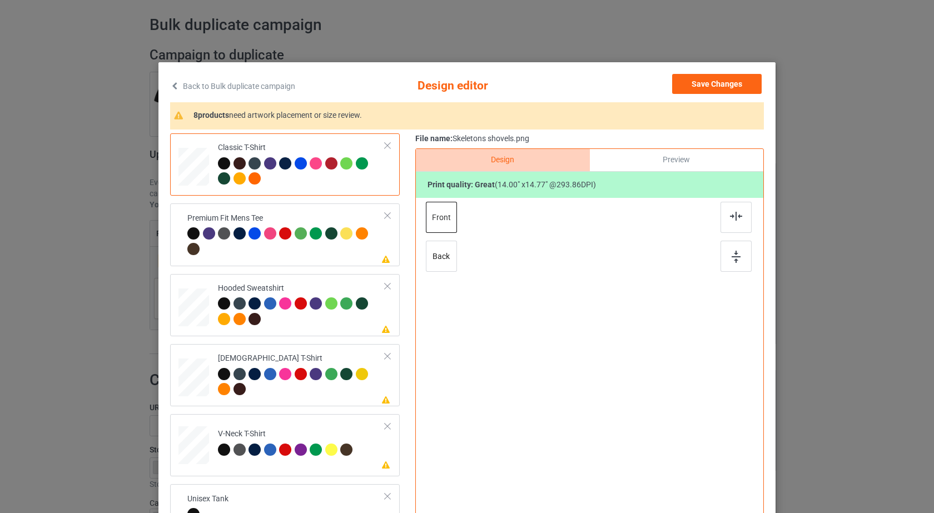
click at [367, 253] on div at bounding box center [286, 242] width 198 height 31
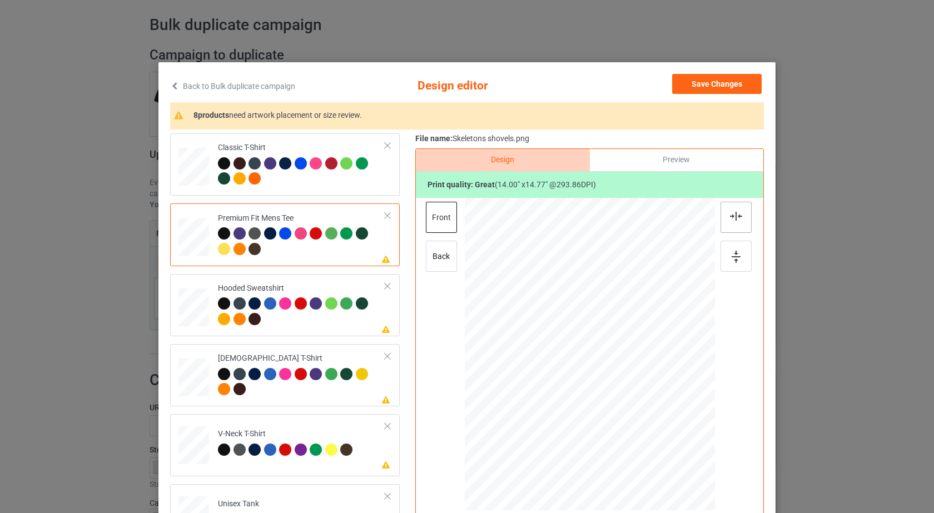
click at [736, 223] on div at bounding box center [735, 217] width 31 height 31
drag, startPoint x: 734, startPoint y: 258, endPoint x: 385, endPoint y: 348, distance: 360.5
click at [733, 258] on img at bounding box center [735, 257] width 9 height 12
click at [317, 320] on div at bounding box center [301, 312] width 167 height 31
click at [740, 225] on div at bounding box center [735, 217] width 31 height 31
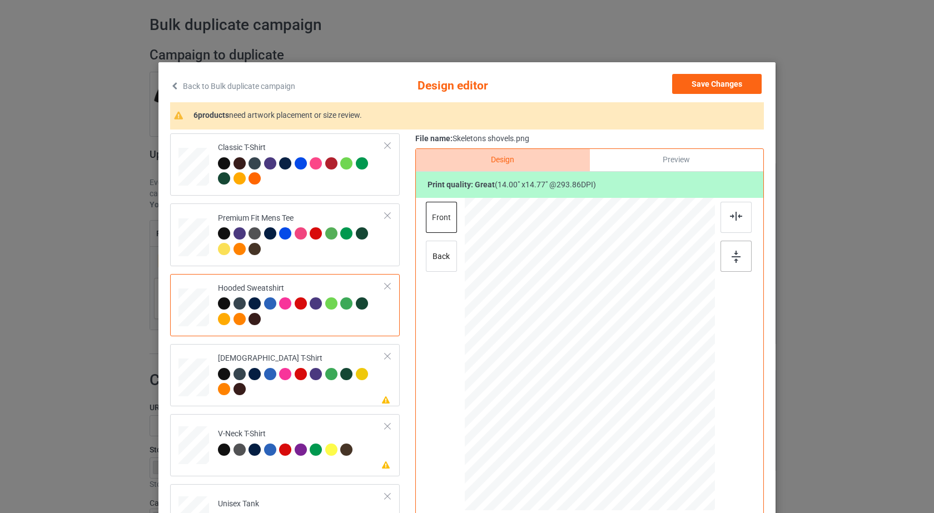
click at [739, 263] on div at bounding box center [735, 256] width 31 height 31
click at [340, 383] on div at bounding box center [348, 376] width 16 height 16
click at [720, 219] on div at bounding box center [735, 217] width 31 height 31
click at [736, 268] on div at bounding box center [735, 256] width 31 height 31
click at [353, 458] on td "Please review artwork placement V-Neck T-Shirt" at bounding box center [301, 442] width 179 height 49
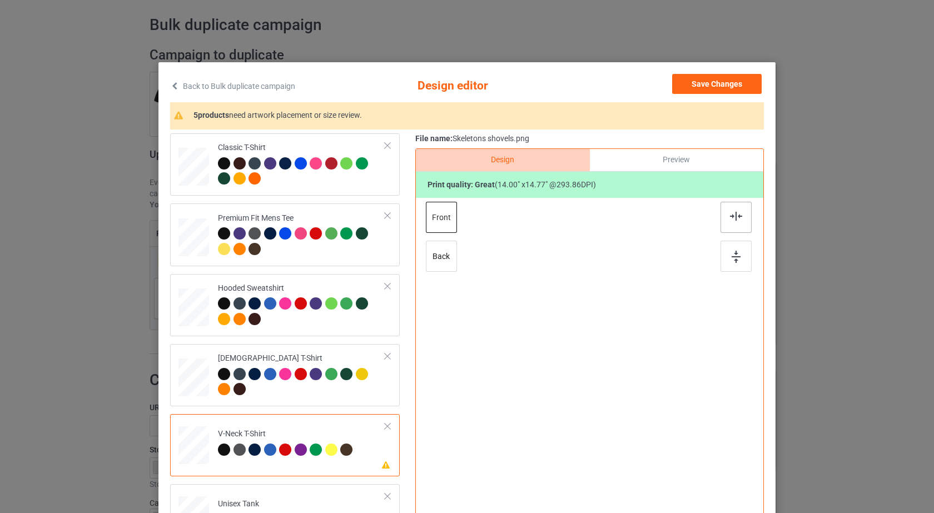
click at [731, 220] on img at bounding box center [736, 216] width 12 height 9
click at [732, 261] on img at bounding box center [735, 257] width 9 height 12
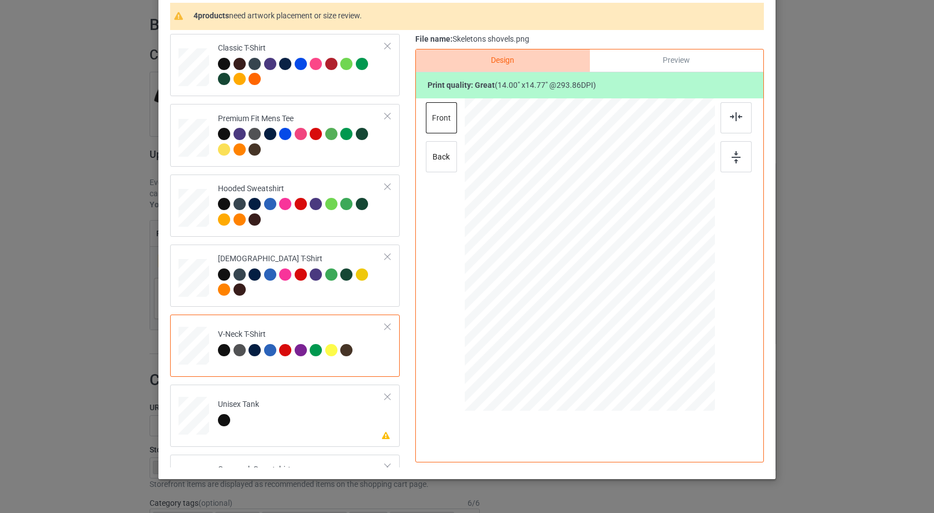
scroll to position [128, 0]
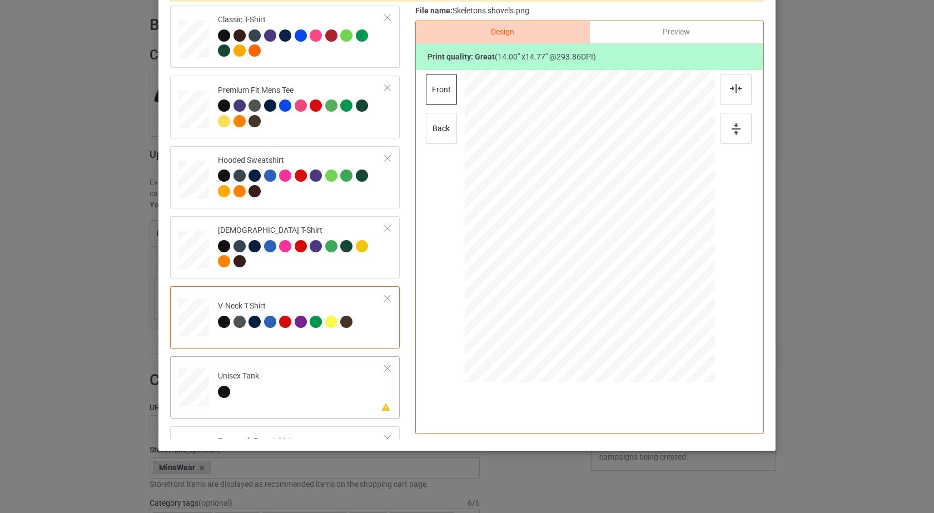
click at [349, 390] on td "Please review artwork placement Unisex Tank" at bounding box center [301, 385] width 179 height 49
click at [726, 93] on div at bounding box center [735, 89] width 31 height 31
click at [731, 138] on div at bounding box center [735, 128] width 31 height 31
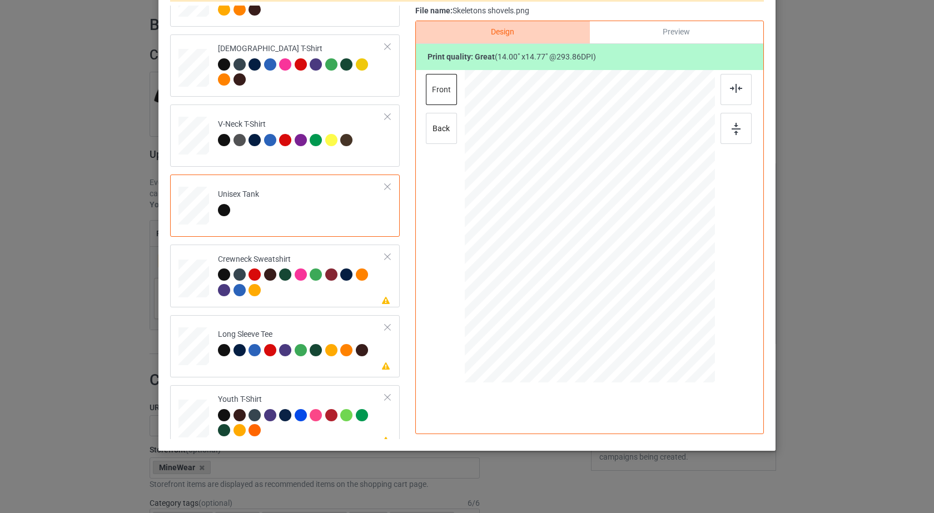
scroll to position [190, 0]
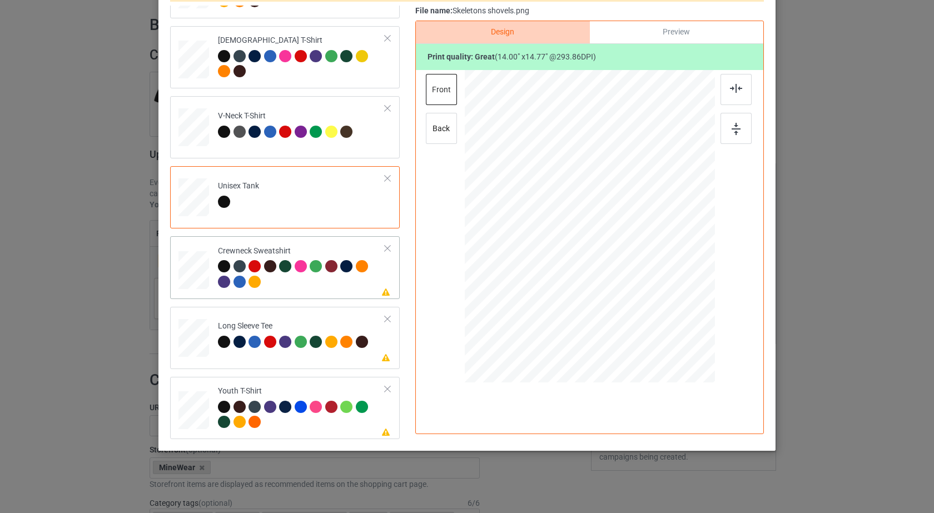
click at [348, 283] on div at bounding box center [301, 275] width 167 height 31
click at [732, 100] on div at bounding box center [735, 89] width 31 height 31
click at [735, 139] on div at bounding box center [735, 128] width 31 height 31
click at [352, 361] on div "Please review artwork placement Long Sleeve Tee" at bounding box center [285, 338] width 230 height 62
click at [727, 93] on div at bounding box center [735, 89] width 31 height 31
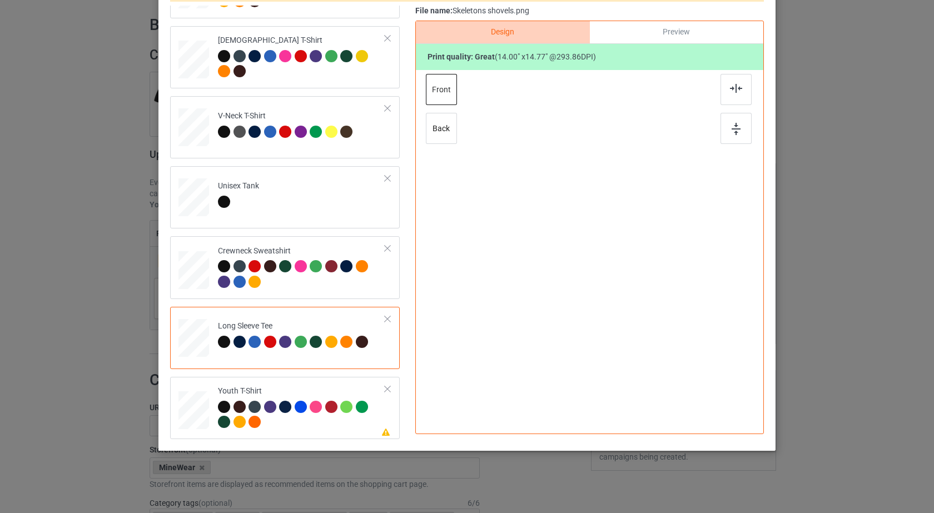
click at [732, 148] on div at bounding box center [736, 113] width 33 height 78
click at [370, 406] on div at bounding box center [301, 416] width 167 height 31
click at [735, 92] on img at bounding box center [736, 88] width 12 height 9
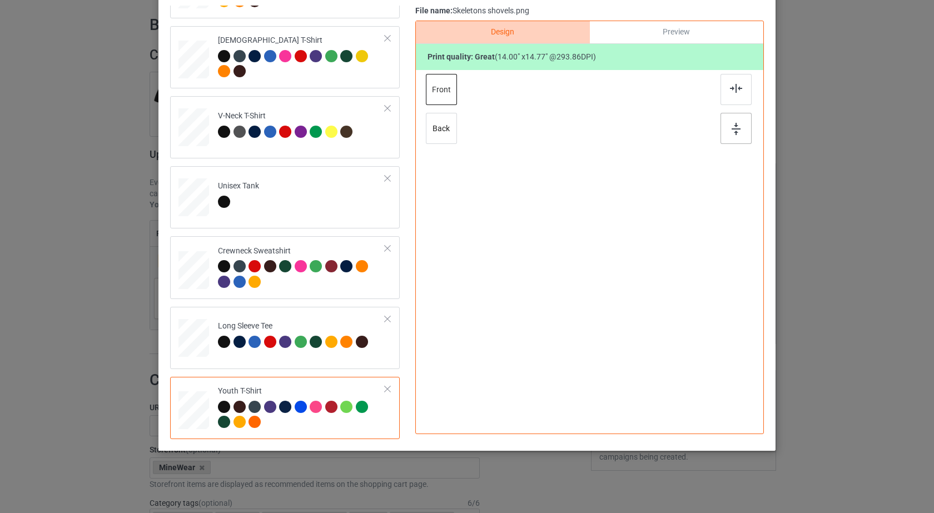
click at [734, 135] on div at bounding box center [735, 128] width 31 height 31
drag, startPoint x: 925, startPoint y: 129, endPoint x: 928, endPoint y: 220, distance: 90.6
click at [928, 220] on div "Back to Bulk duplicate campaign Design editor Save Changes Classic T-Shirt Prem…" at bounding box center [467, 256] width 934 height 513
click at [303, 387] on div "Youth T-Shirt" at bounding box center [301, 407] width 167 height 42
click at [341, 326] on div "Long Sleeve Tee" at bounding box center [294, 334] width 153 height 26
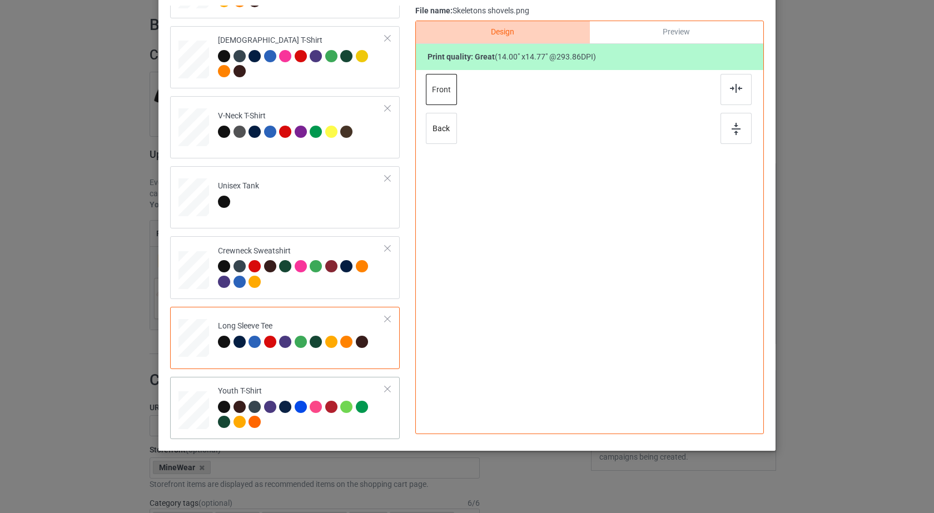
click at [223, 403] on div at bounding box center [224, 407] width 12 height 12
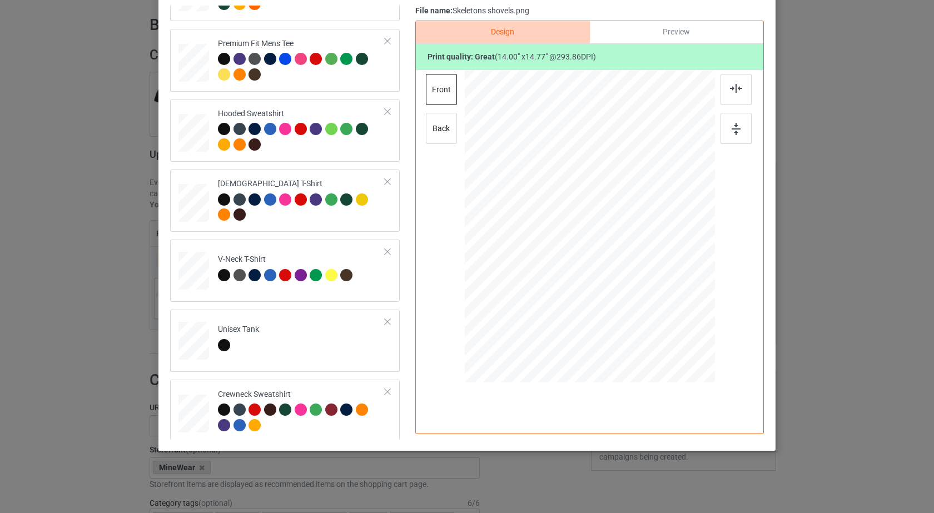
scroll to position [0, 0]
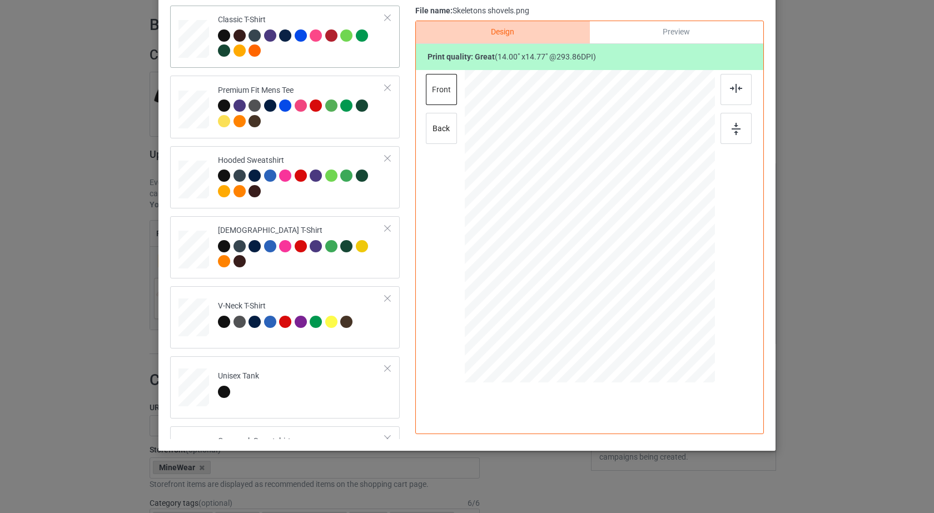
click at [221, 36] on div at bounding box center [224, 35] width 12 height 12
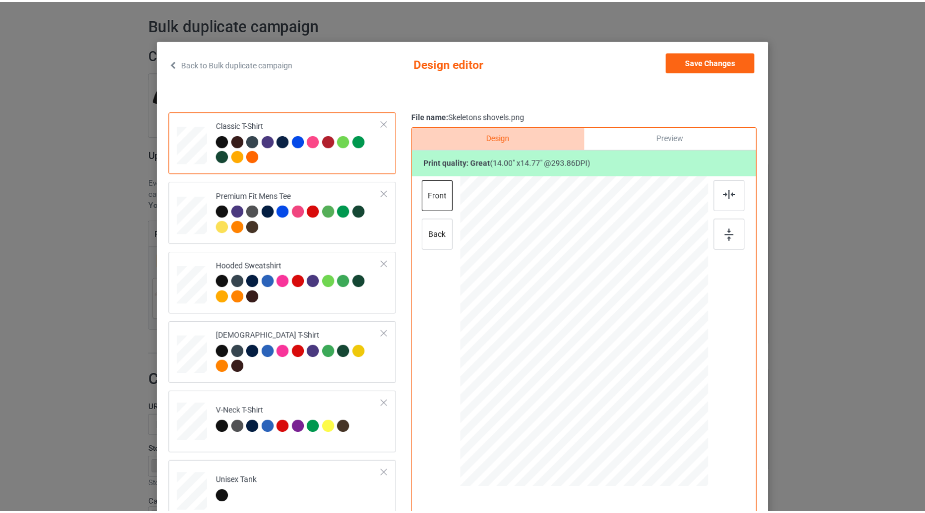
scroll to position [14, 0]
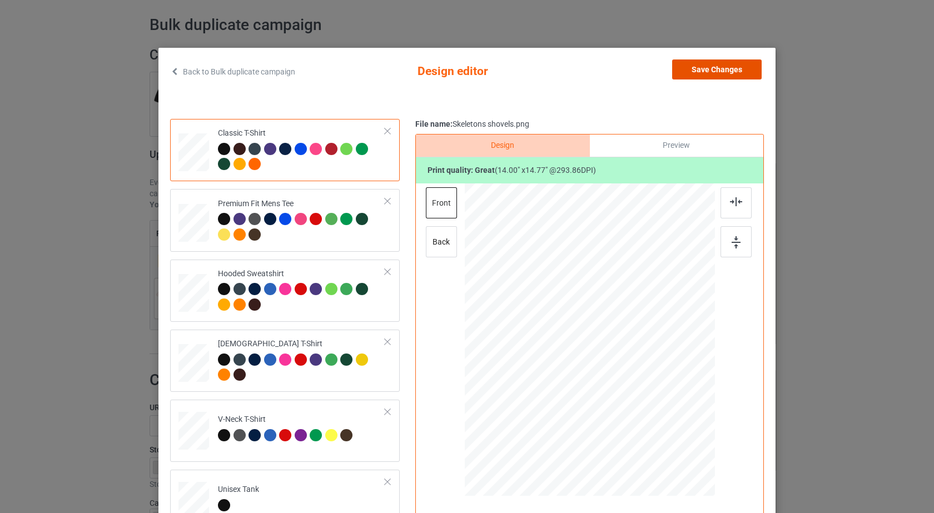
click at [735, 69] on button "Save Changes" at bounding box center [716, 69] width 89 height 20
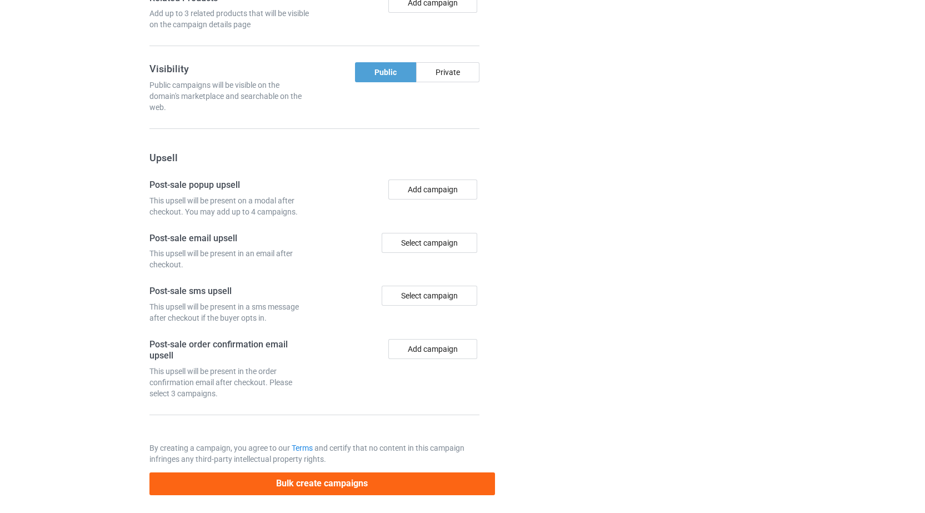
scroll to position [930, 0]
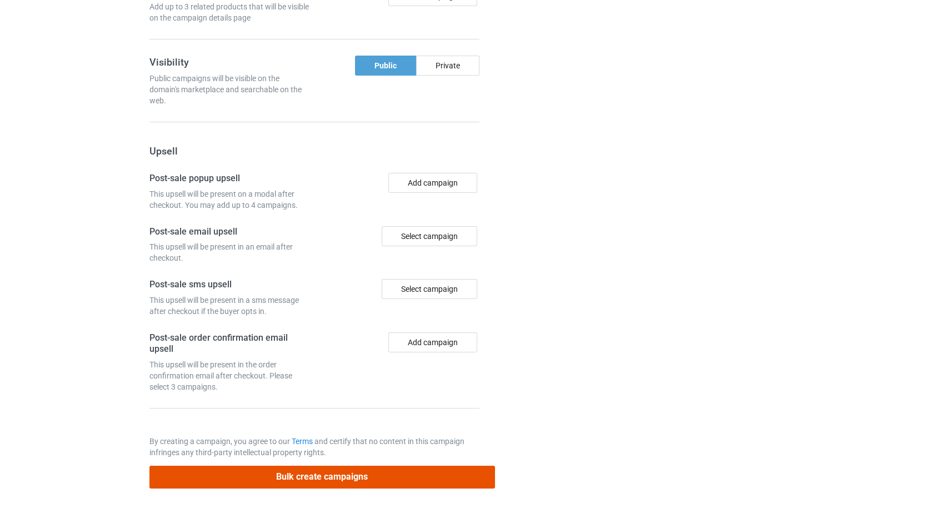
click at [385, 475] on button "Bulk create campaigns" at bounding box center [322, 477] width 346 height 23
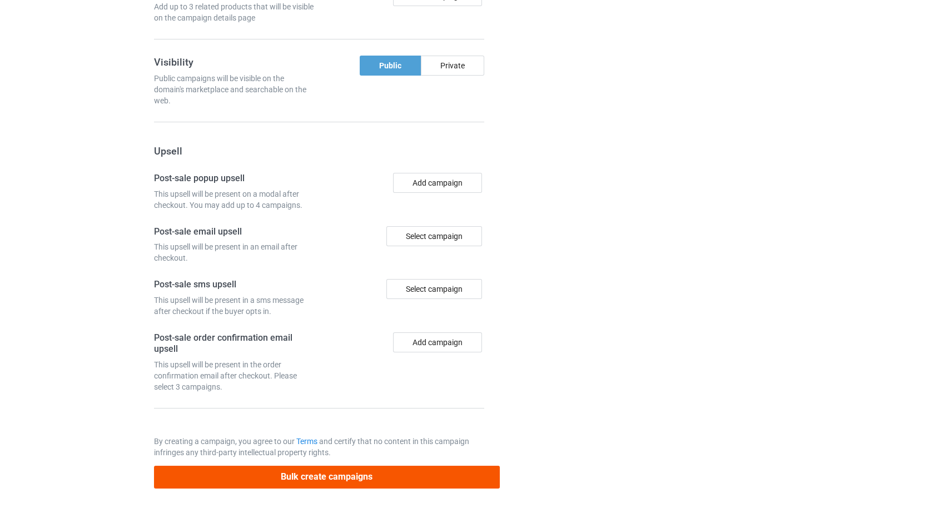
scroll to position [0, 0]
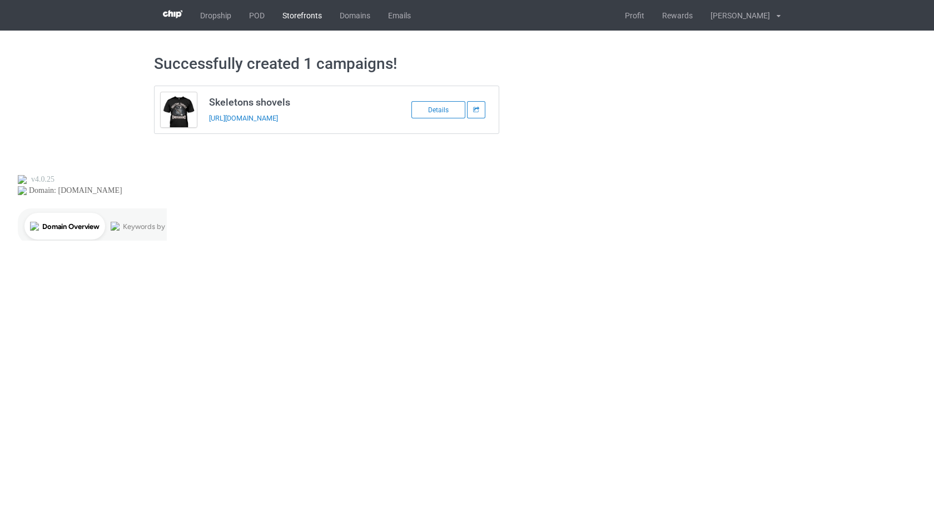
click at [300, 20] on link "Storefronts" at bounding box center [301, 15] width 57 height 31
